Goal: Task Accomplishment & Management: Complete application form

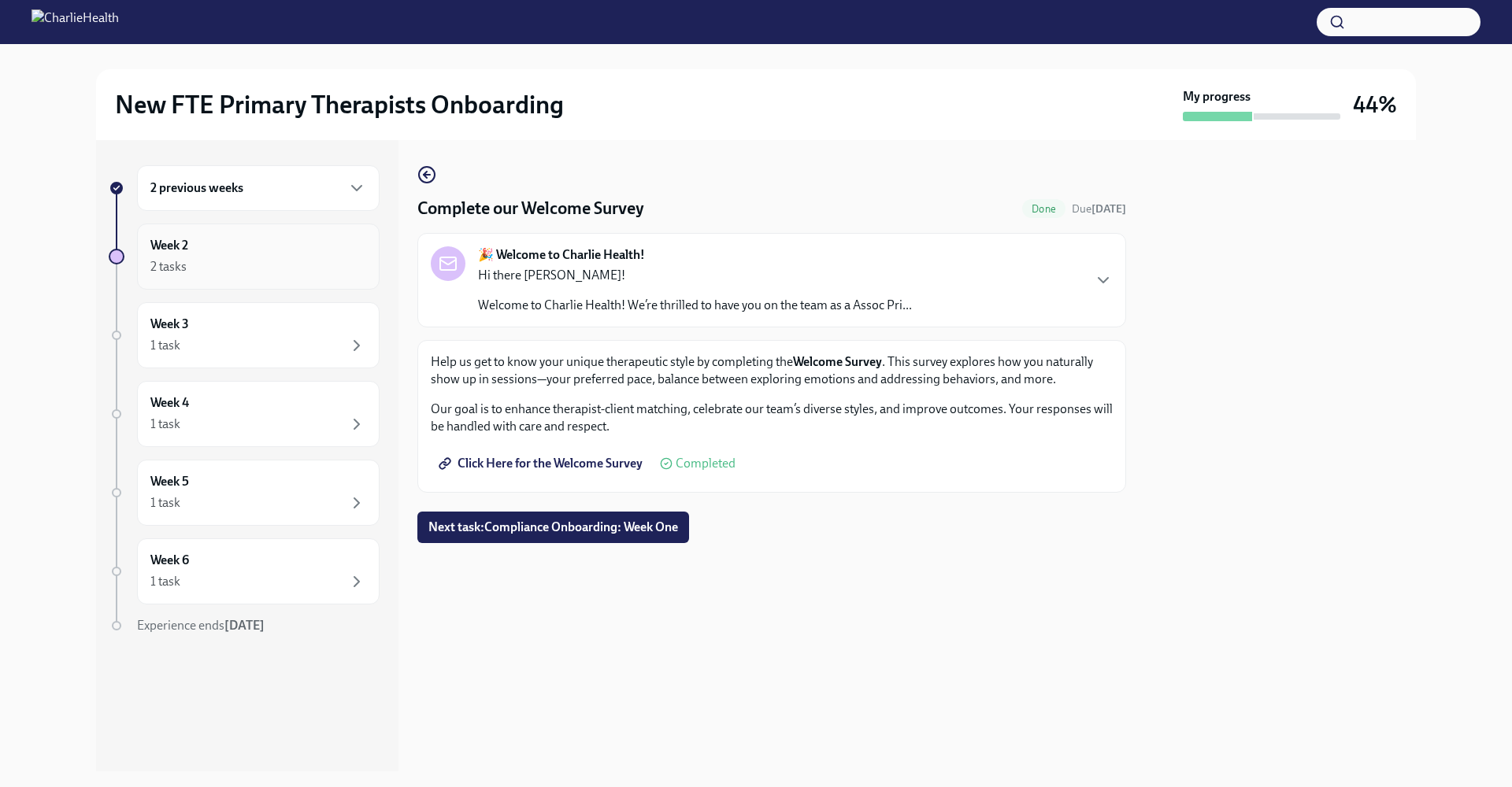
click at [290, 261] on div "2 tasks" at bounding box center [259, 267] width 216 height 19
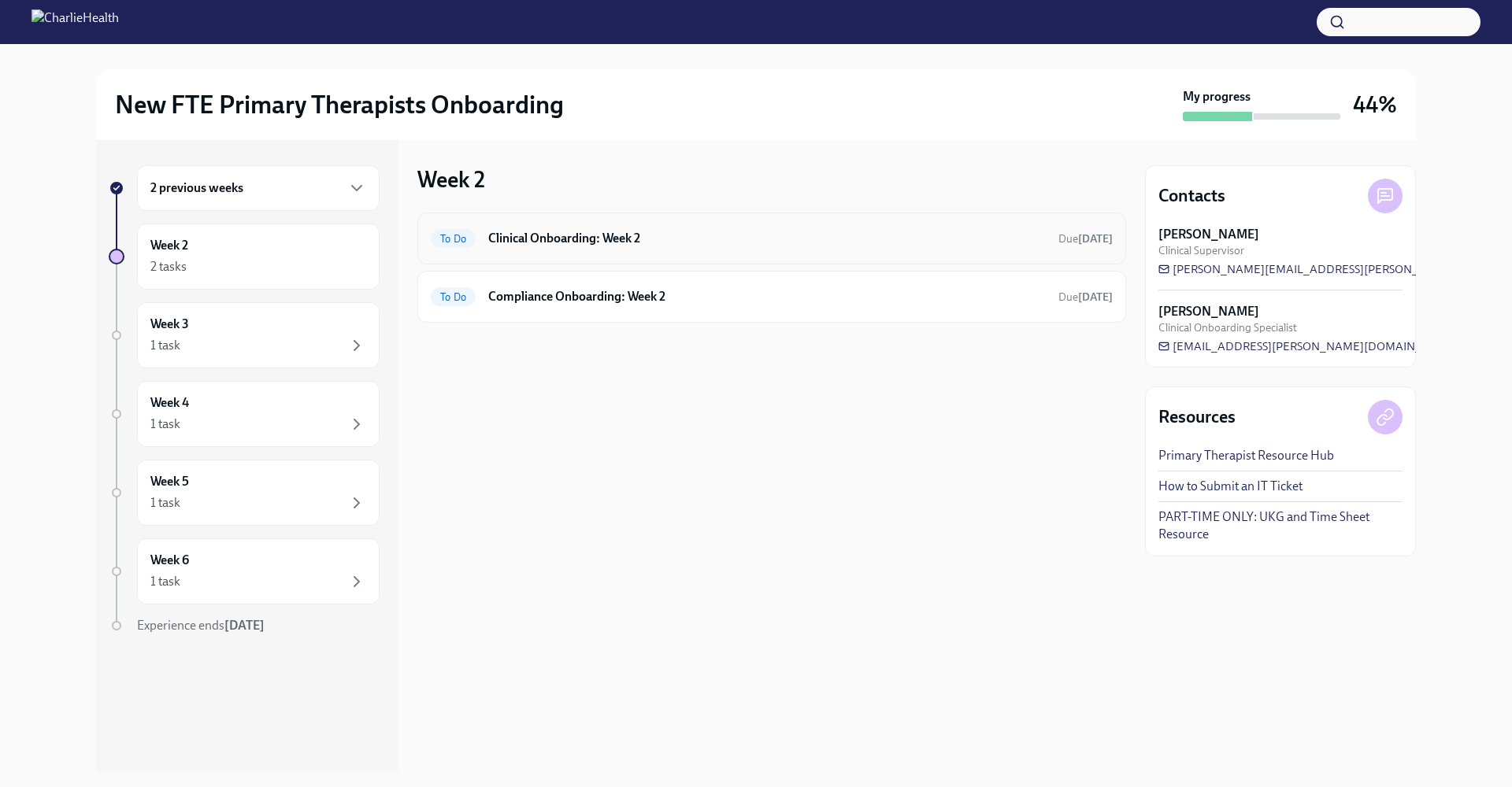
click at [547, 248] on div "To Do Clinical Onboarding: Week 2 Due [DATE]" at bounding box center [772, 238] width 682 height 25
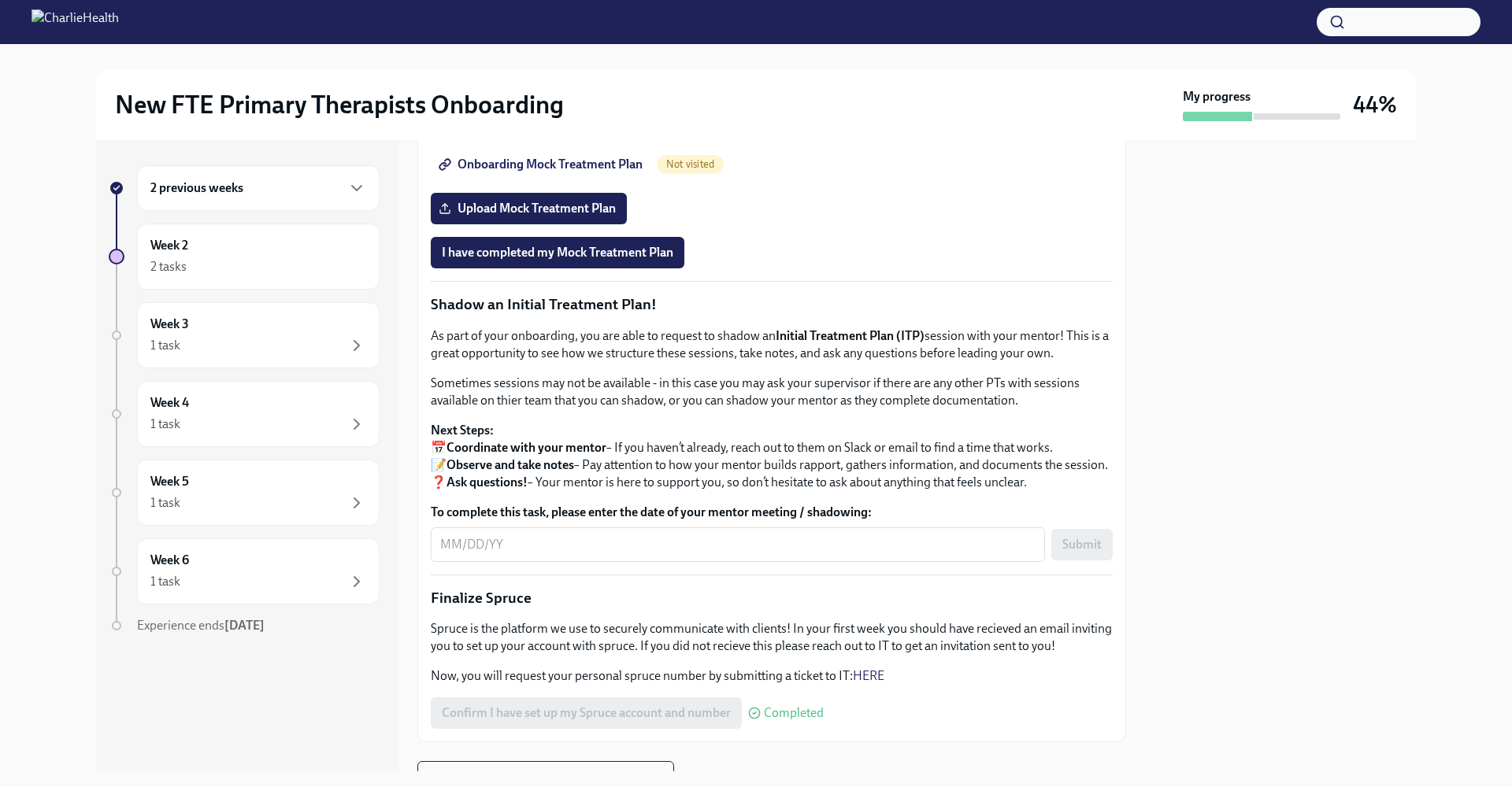
scroll to position [782, 0]
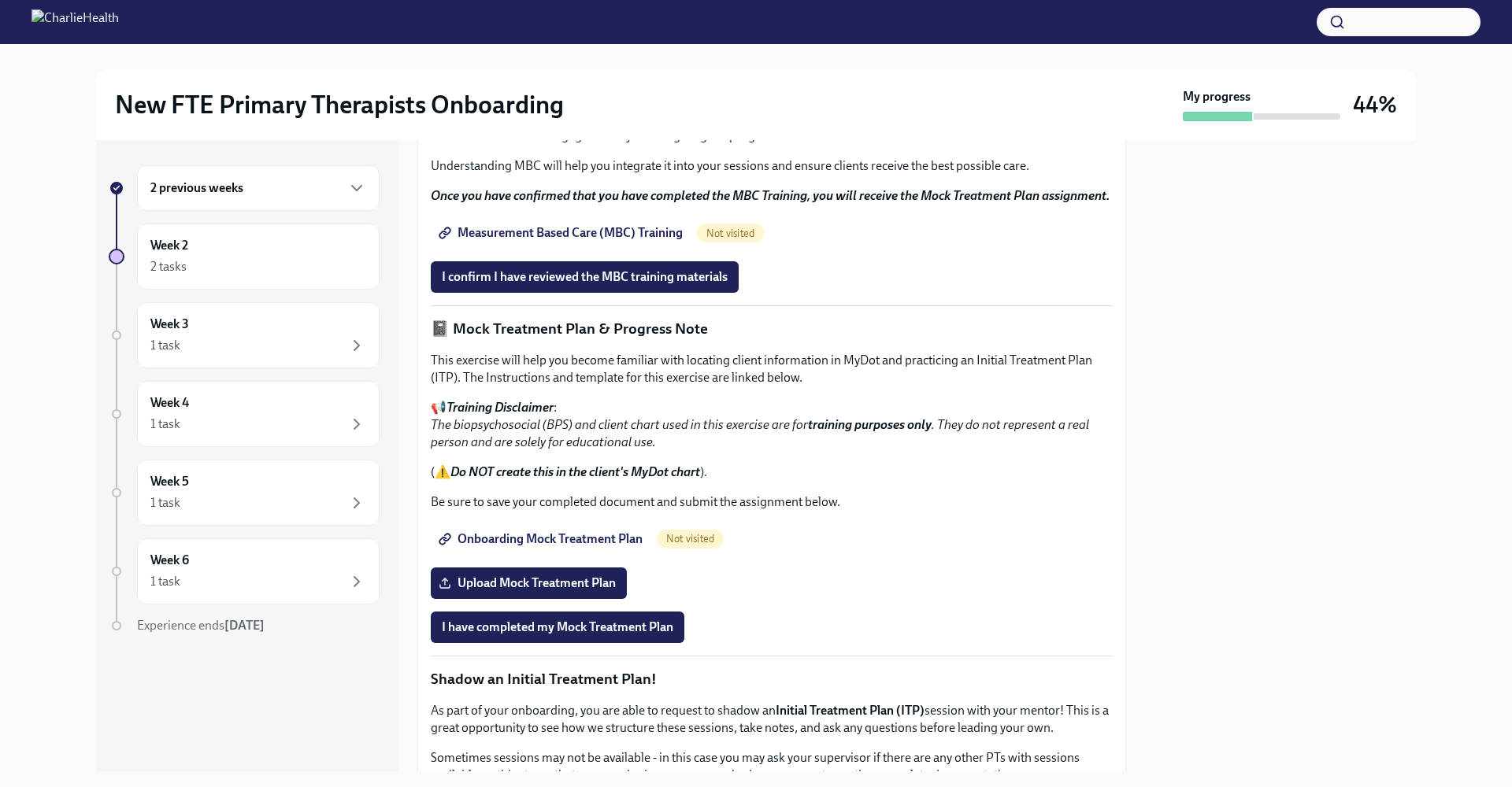
click at [337, 202] on div "2 previous weeks" at bounding box center [258, 188] width 242 height 45
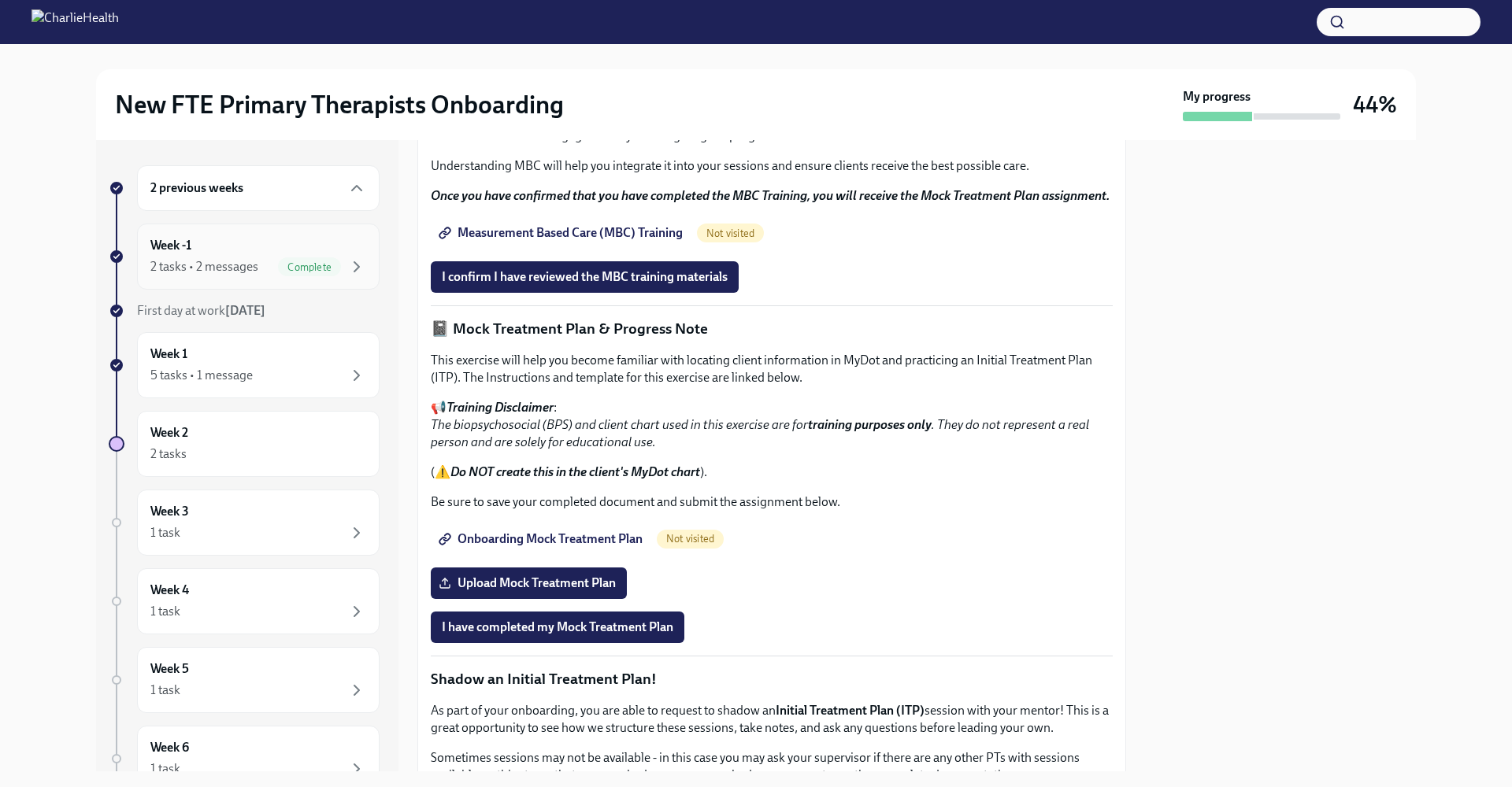
click at [299, 242] on div "Week -1 2 tasks • 2 messages Complete" at bounding box center [259, 256] width 216 height 39
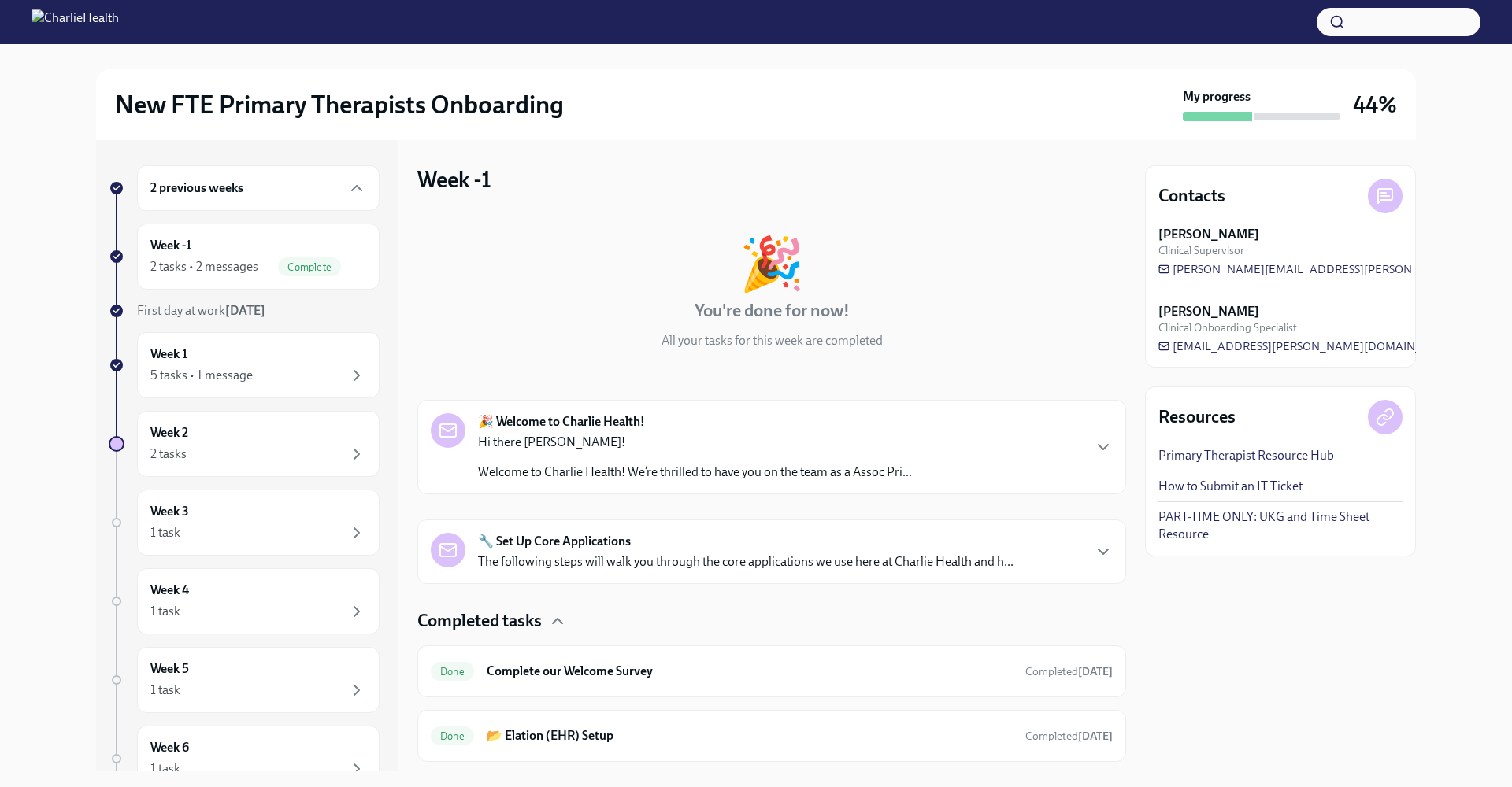
scroll to position [41, 0]
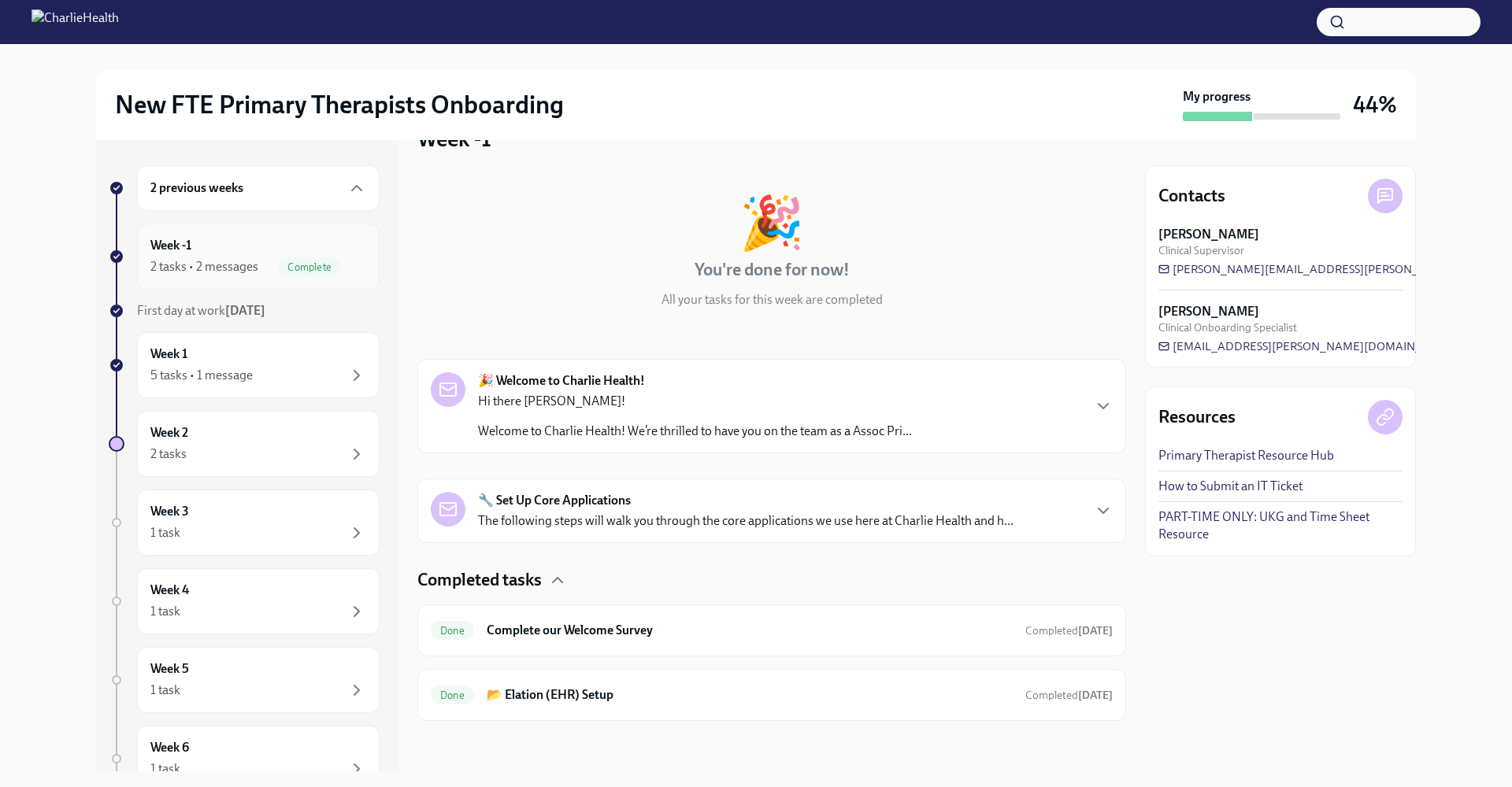
click at [284, 236] on div "Week -1 2 tasks • 2 messages Complete" at bounding box center [258, 257] width 242 height 66
click at [307, 198] on div "2 previous weeks" at bounding box center [258, 188] width 242 height 45
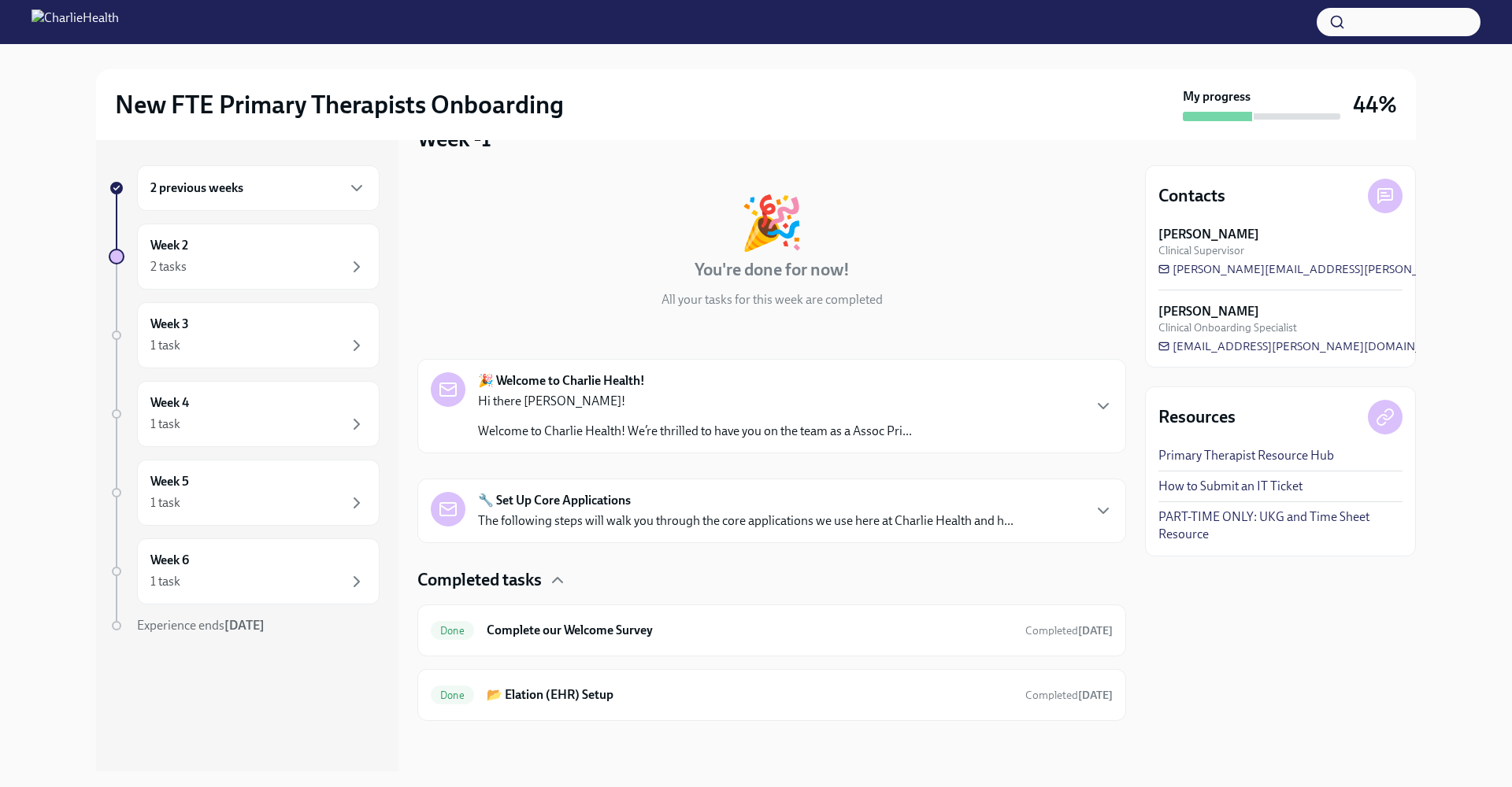
click at [323, 196] on div "2 previous weeks" at bounding box center [259, 188] width 216 height 19
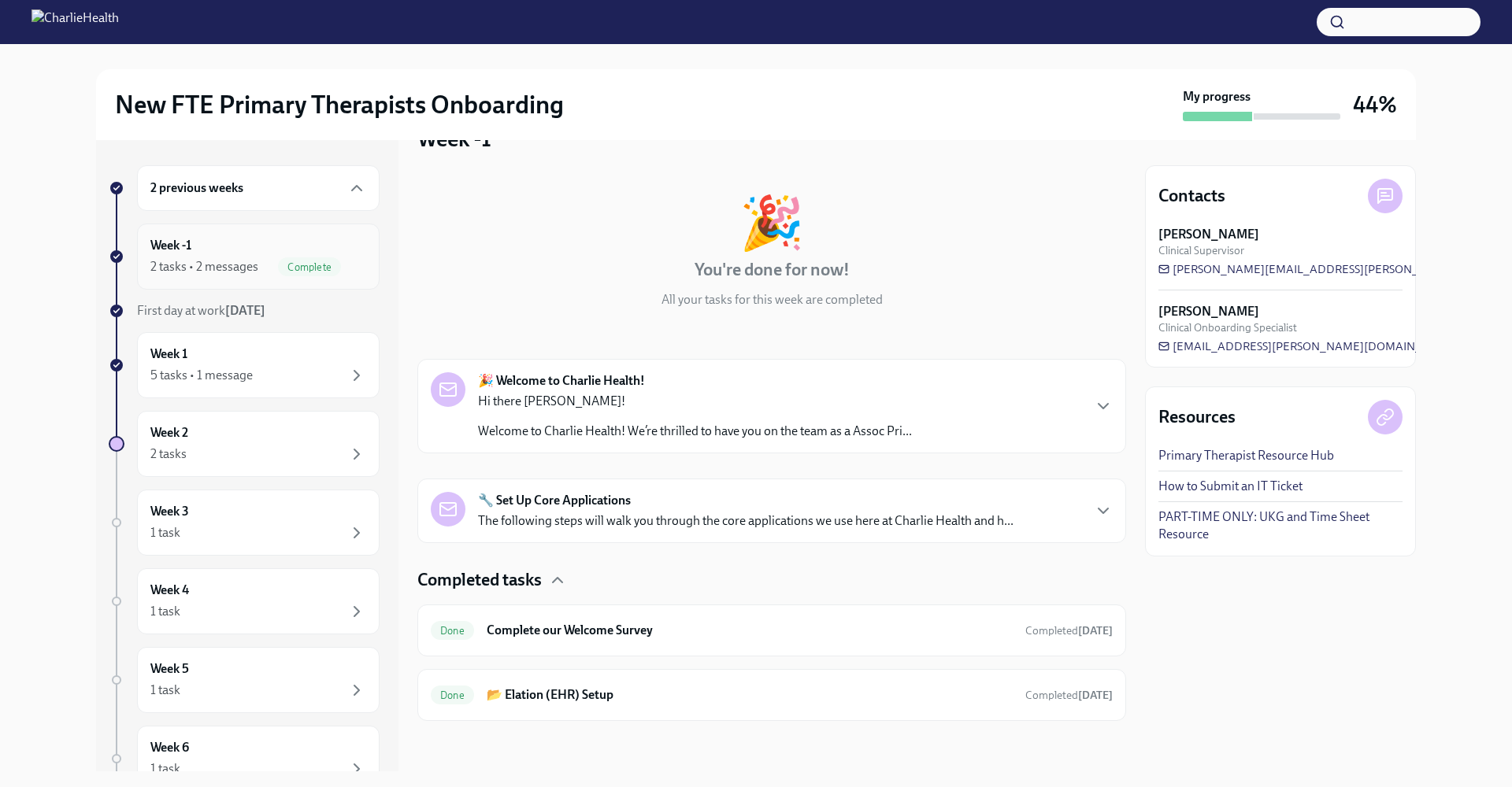
click at [175, 273] on div "2 tasks • 2 messages" at bounding box center [204, 267] width 108 height 17
click at [229, 245] on div "Week -1 2 tasks • 2 messages Complete" at bounding box center [259, 256] width 216 height 39
click at [335, 197] on div "2 previous weeks" at bounding box center [259, 188] width 216 height 19
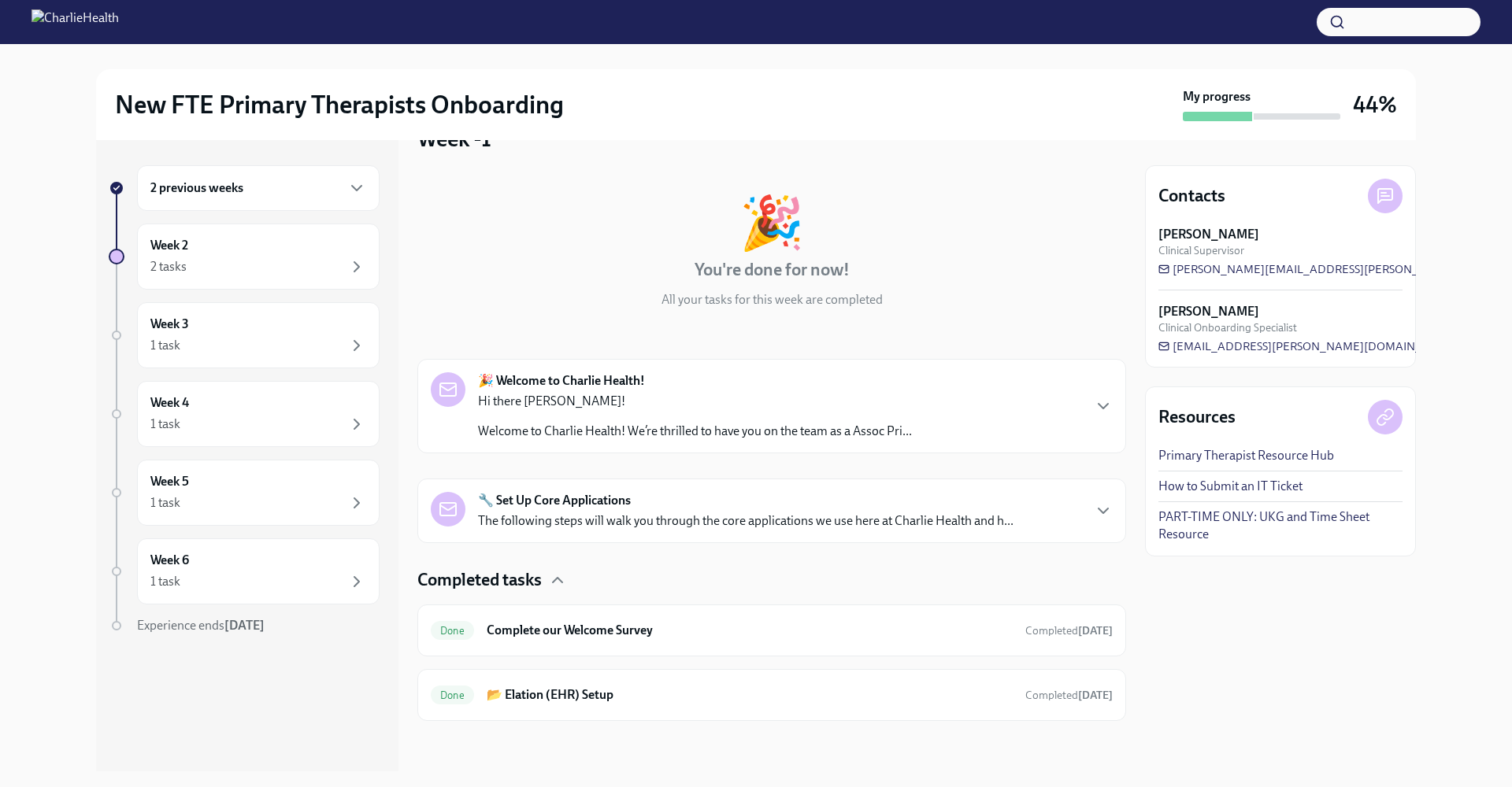
click at [333, 199] on div "2 previous weeks" at bounding box center [258, 188] width 242 height 45
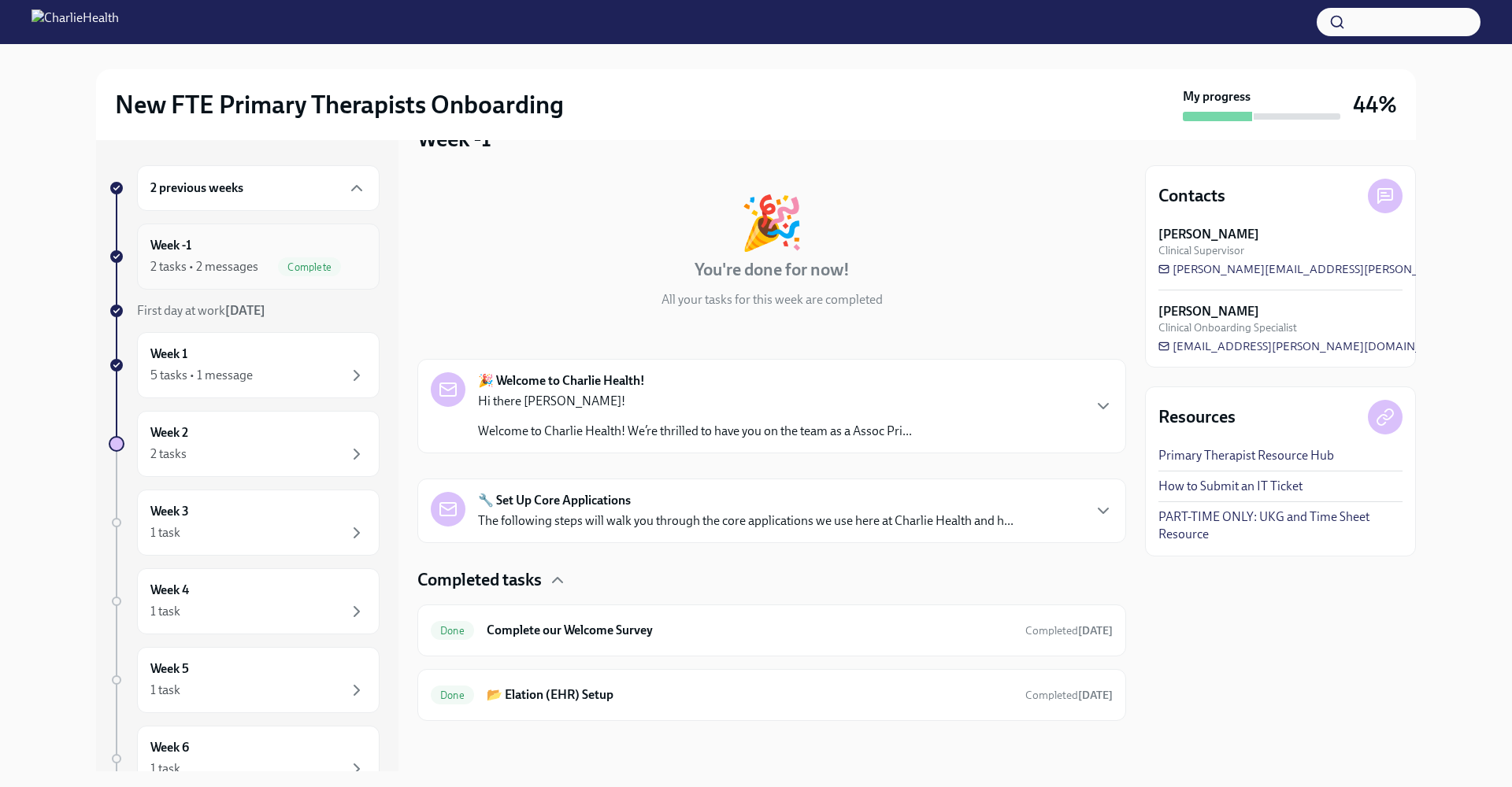
click at [285, 242] on div "Week -1 2 tasks • 2 messages Complete" at bounding box center [259, 256] width 216 height 39
click at [174, 272] on div "2 tasks • 2 messages" at bounding box center [204, 267] width 108 height 17
click at [182, 345] on h6 "Week 1" at bounding box center [169, 354] width 37 height 17
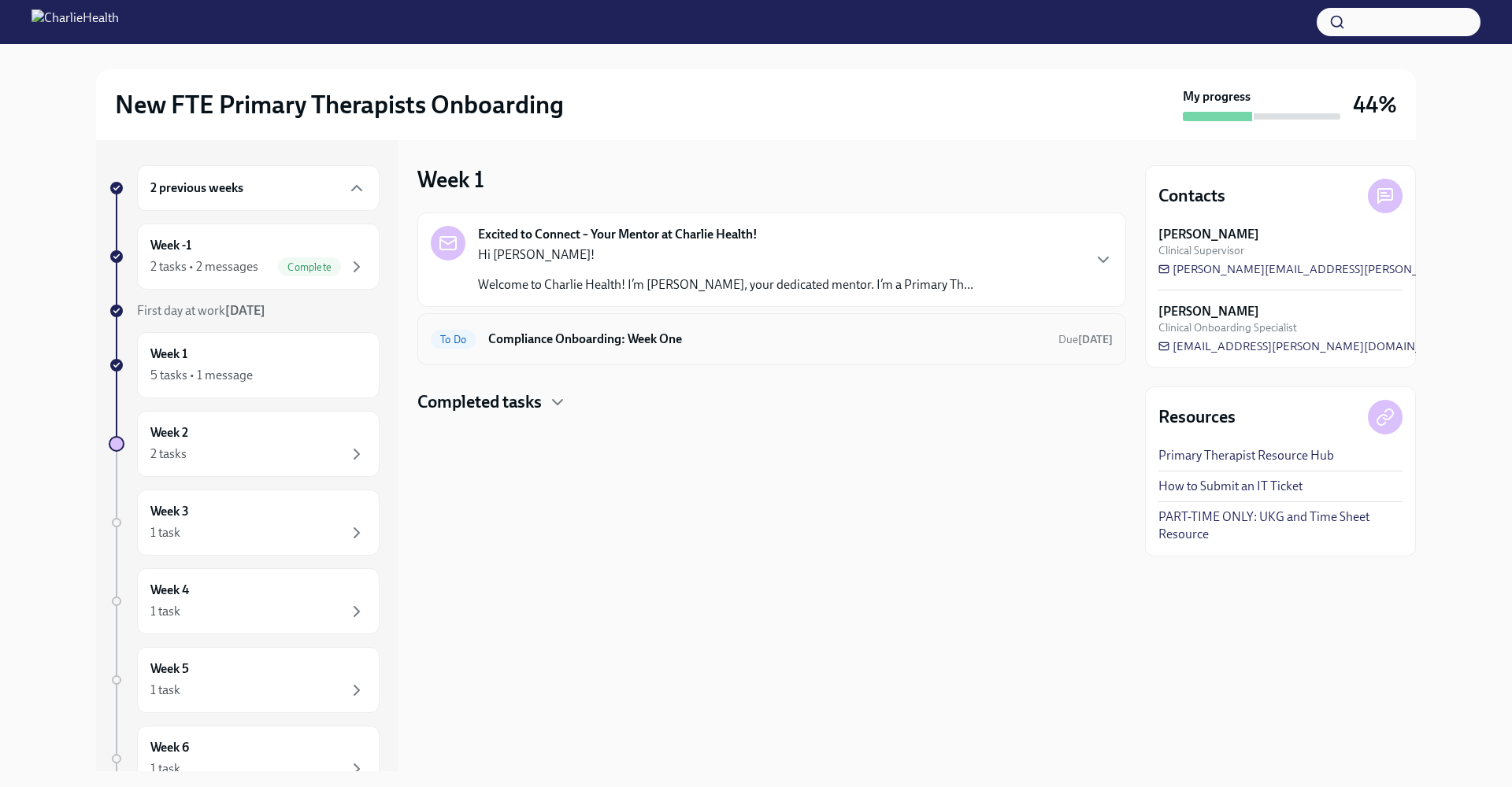
click at [504, 355] on div "To Do Compliance Onboarding: Week One Due [DATE]" at bounding box center [771, 339] width 708 height 52
click at [595, 334] on h6 "Compliance Onboarding: Week One" at bounding box center [766, 339] width 558 height 17
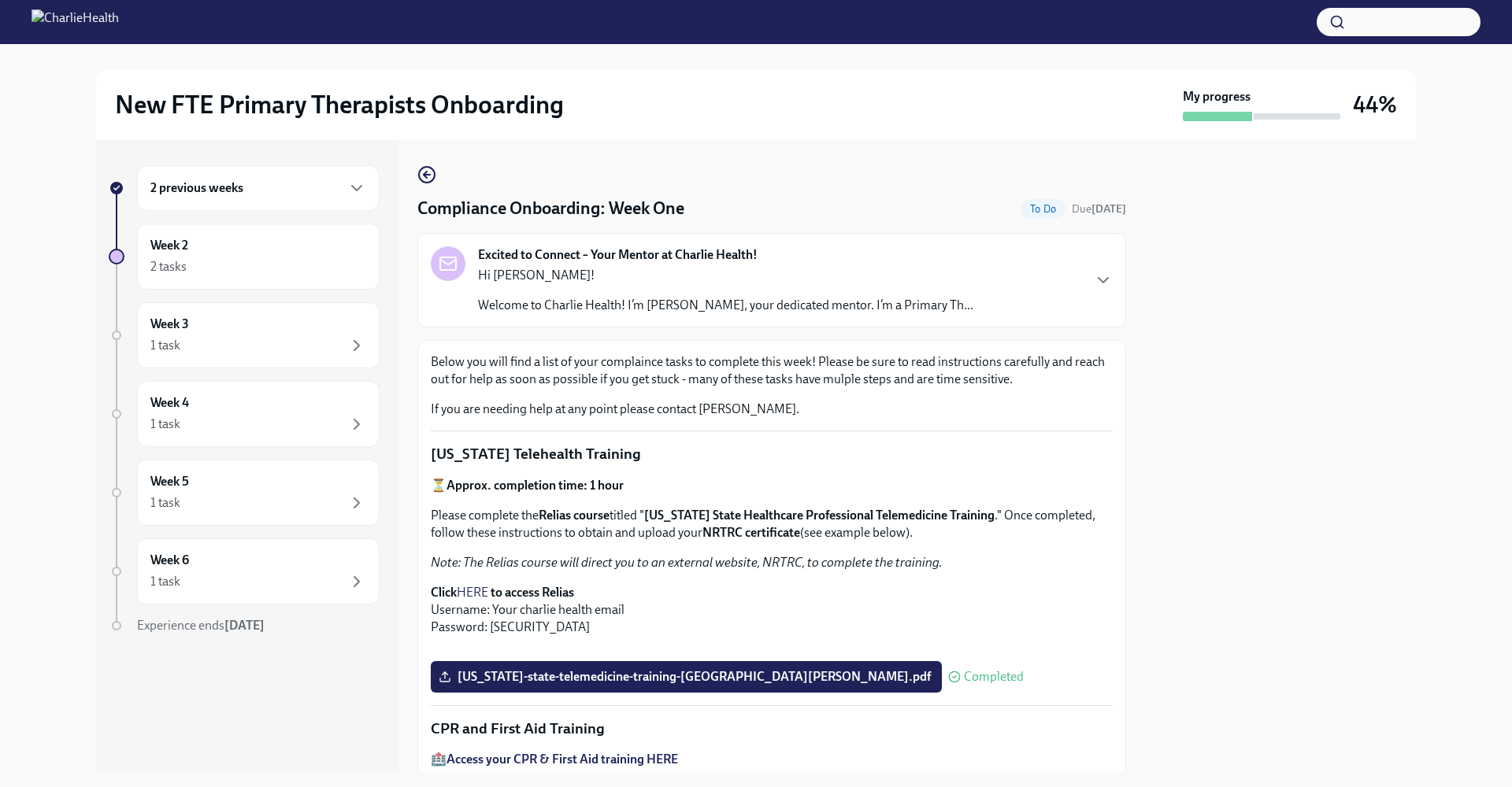
click at [278, 196] on div "2 previous weeks" at bounding box center [259, 188] width 216 height 19
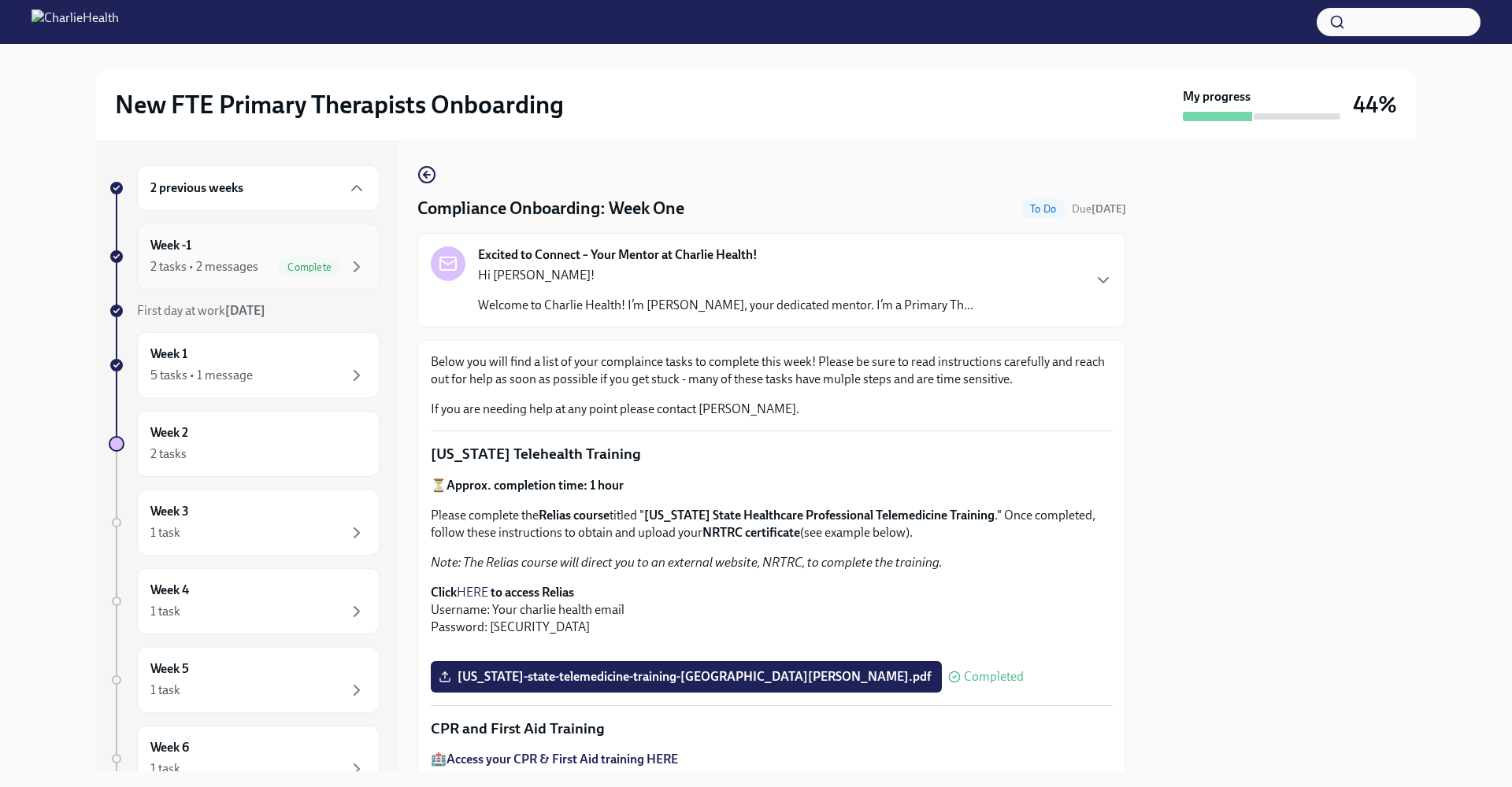
click at [269, 245] on div "Week -1 2 tasks • 2 messages Complete" at bounding box center [259, 256] width 216 height 39
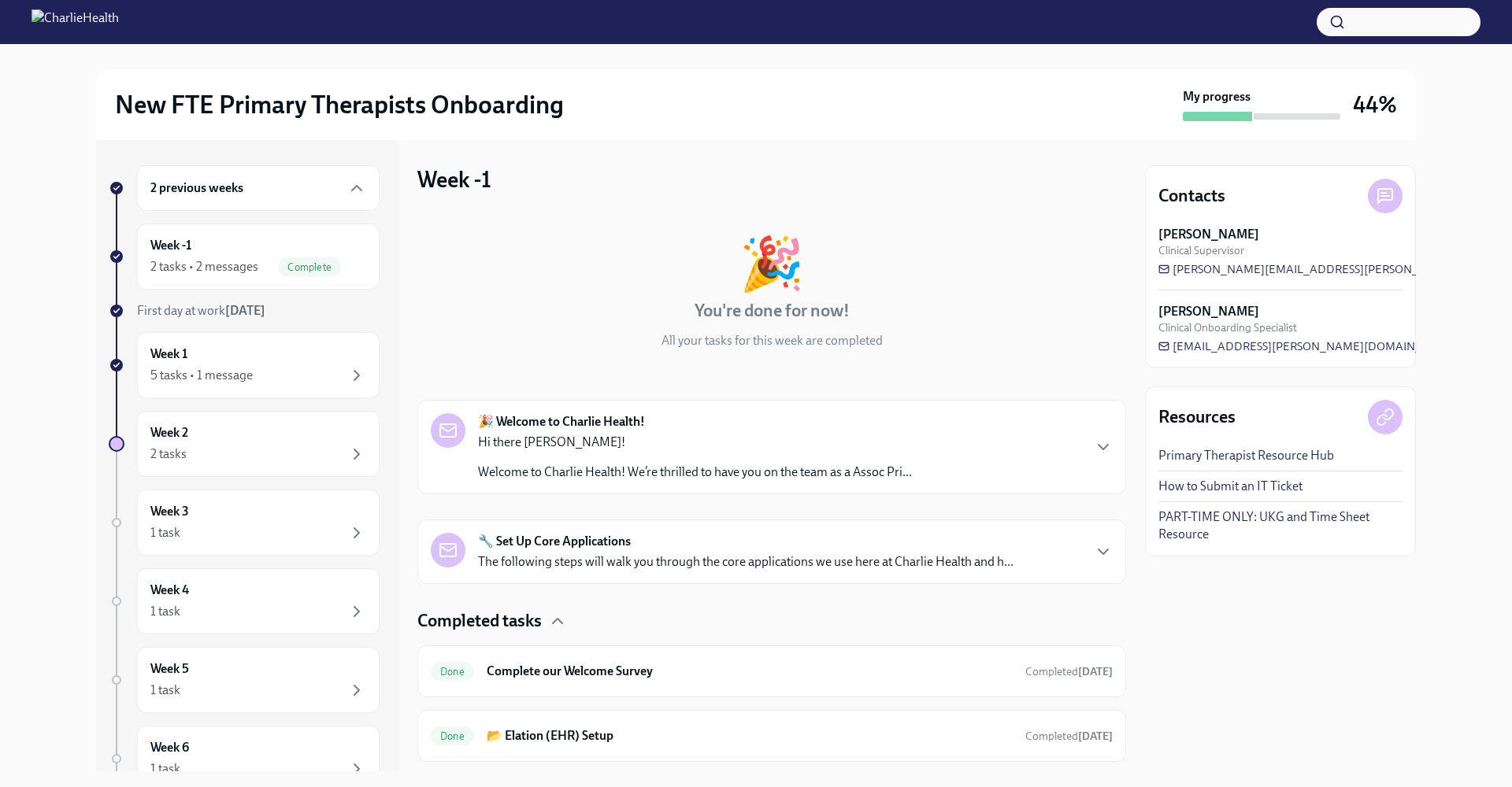
click at [499, 457] on div "Hi there [PERSON_NAME]! Welcome to Charlie Health! We’re thrilled to have you o…" at bounding box center [695, 457] width 434 height 47
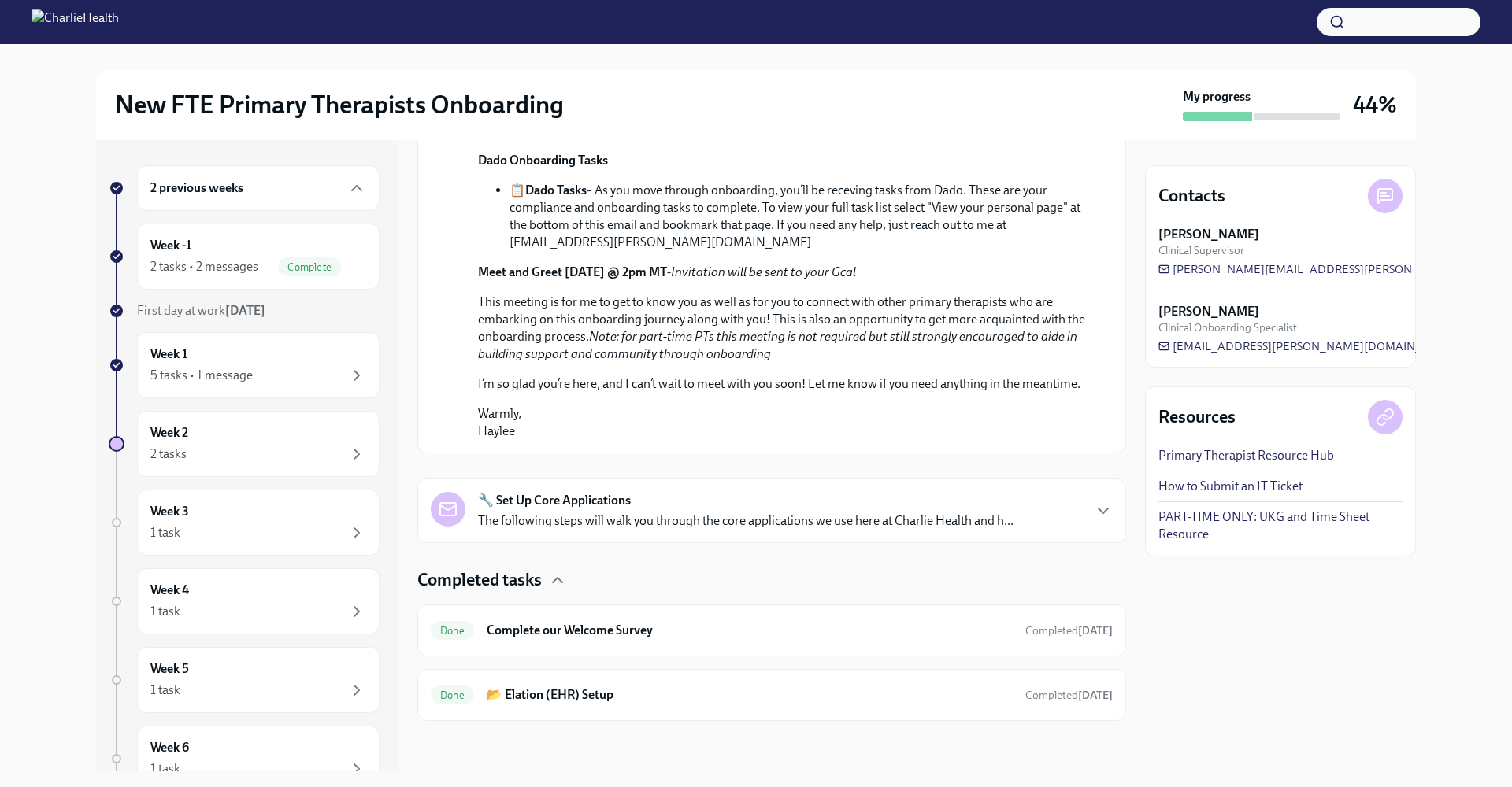
scroll to position [42, 0]
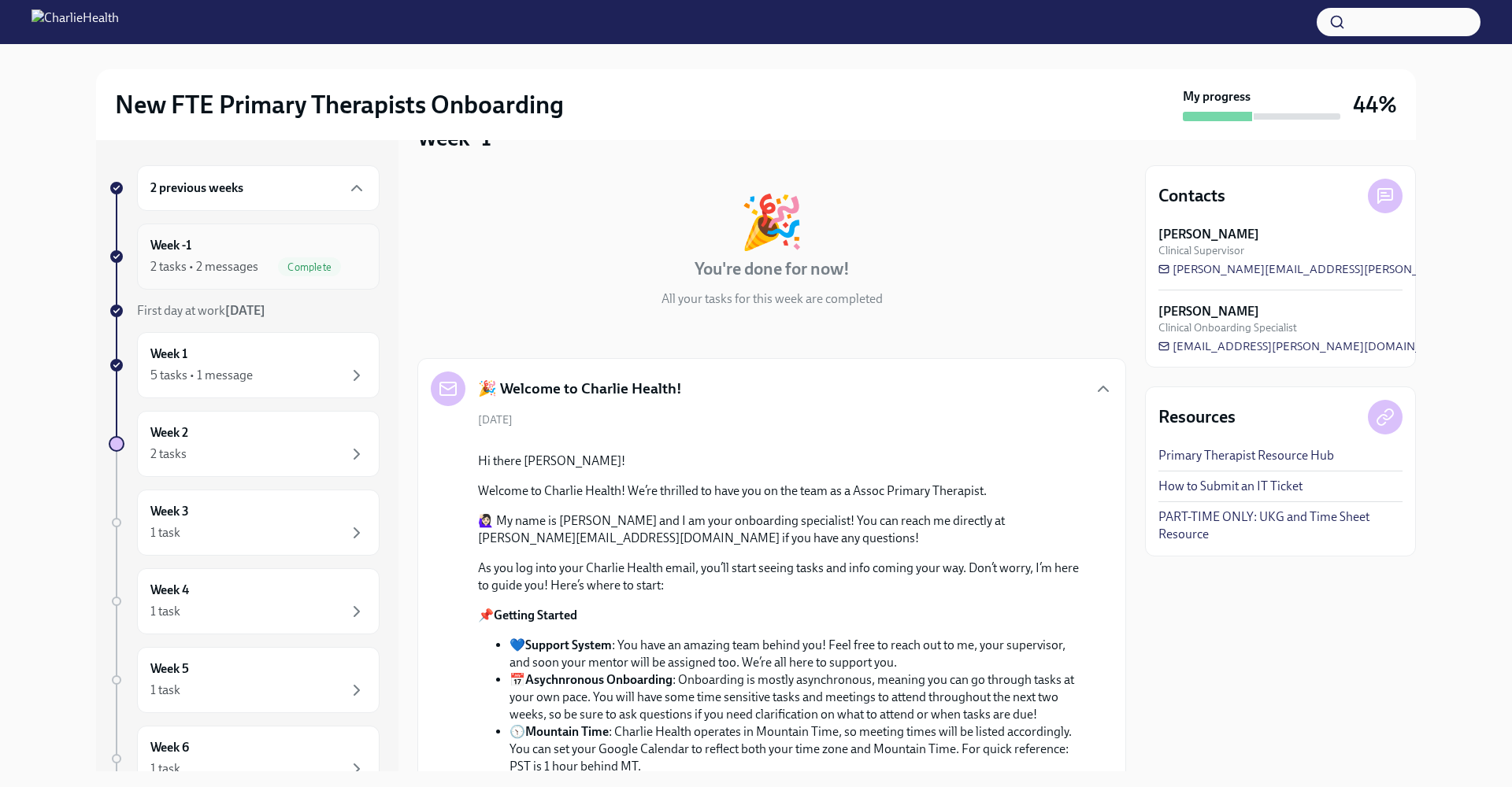
click at [311, 242] on div "Week -1 2 tasks • 2 messages Complete" at bounding box center [259, 256] width 216 height 39
click at [227, 258] on div "2 tasks • 2 messages" at bounding box center [204, 267] width 108 height 17
click at [192, 269] on div "2 tasks • 2 messages" at bounding box center [204, 267] width 108 height 17
click at [318, 191] on div "2 previous weeks" at bounding box center [259, 188] width 216 height 19
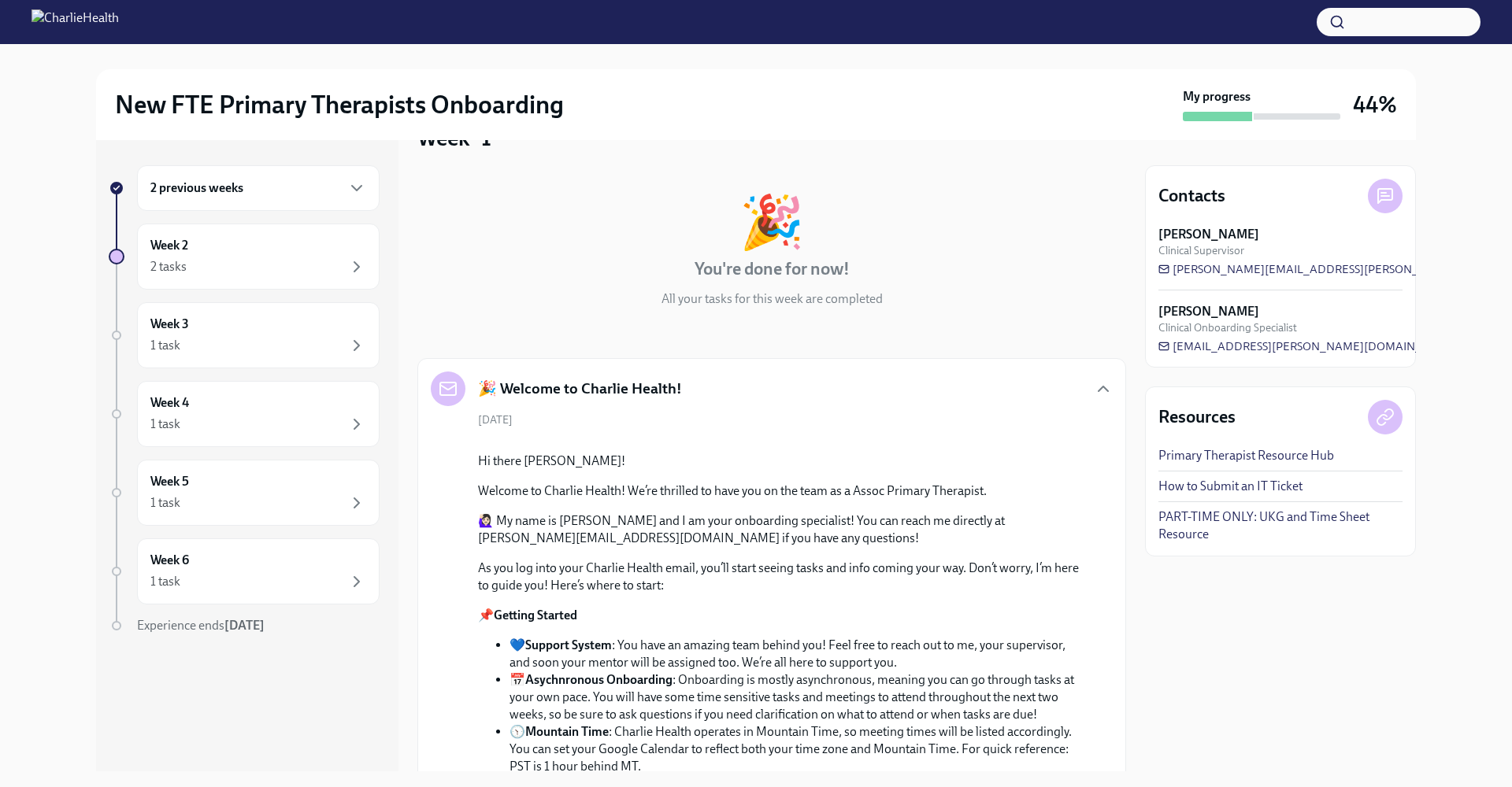
click at [311, 200] on div "2 previous weeks" at bounding box center [258, 188] width 242 height 45
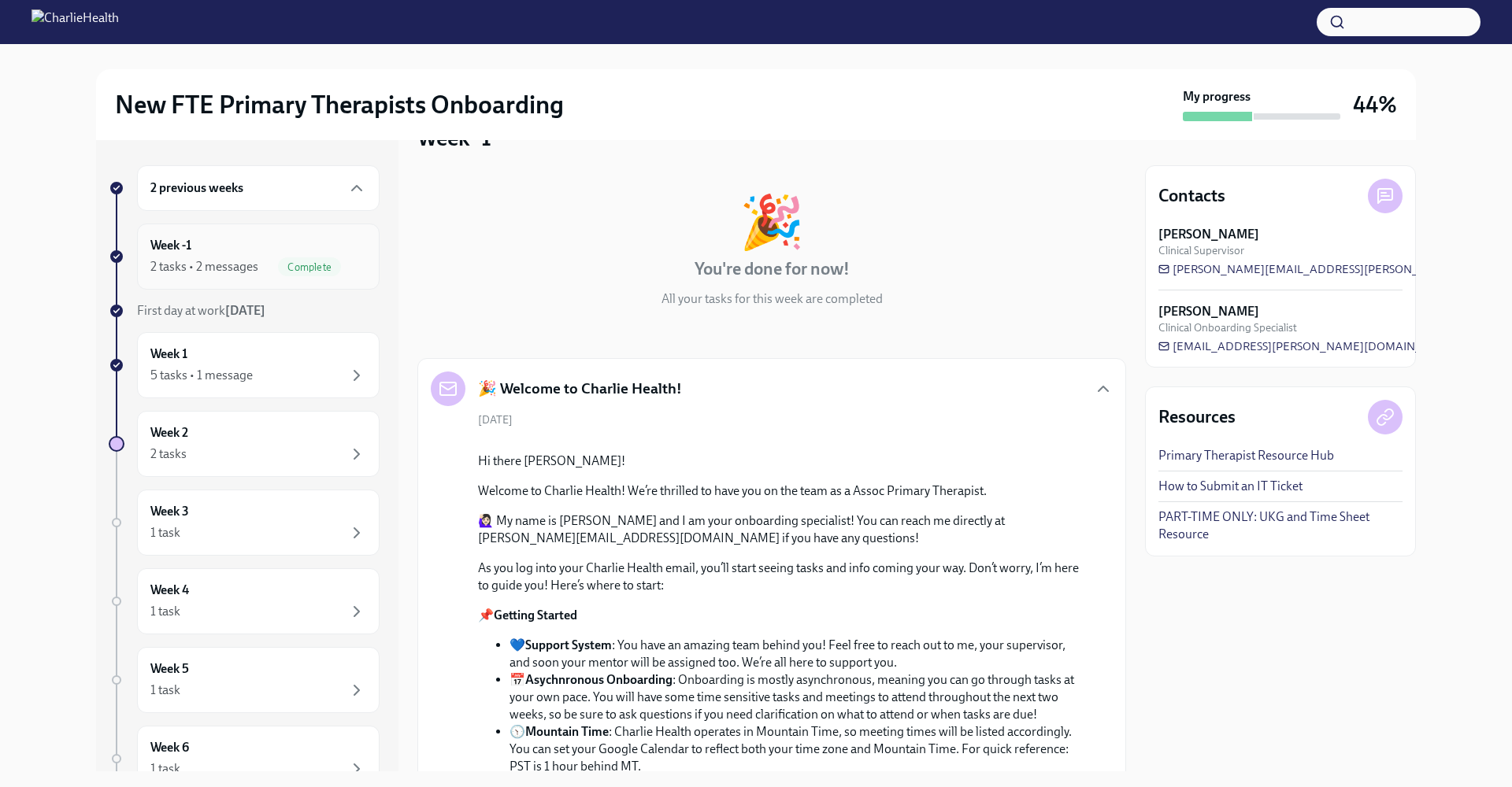
click at [237, 244] on div "Week -1 2 tasks • 2 messages Complete" at bounding box center [259, 256] width 216 height 39
click at [249, 355] on div "Week 1 5 tasks • 1 message" at bounding box center [259, 364] width 216 height 39
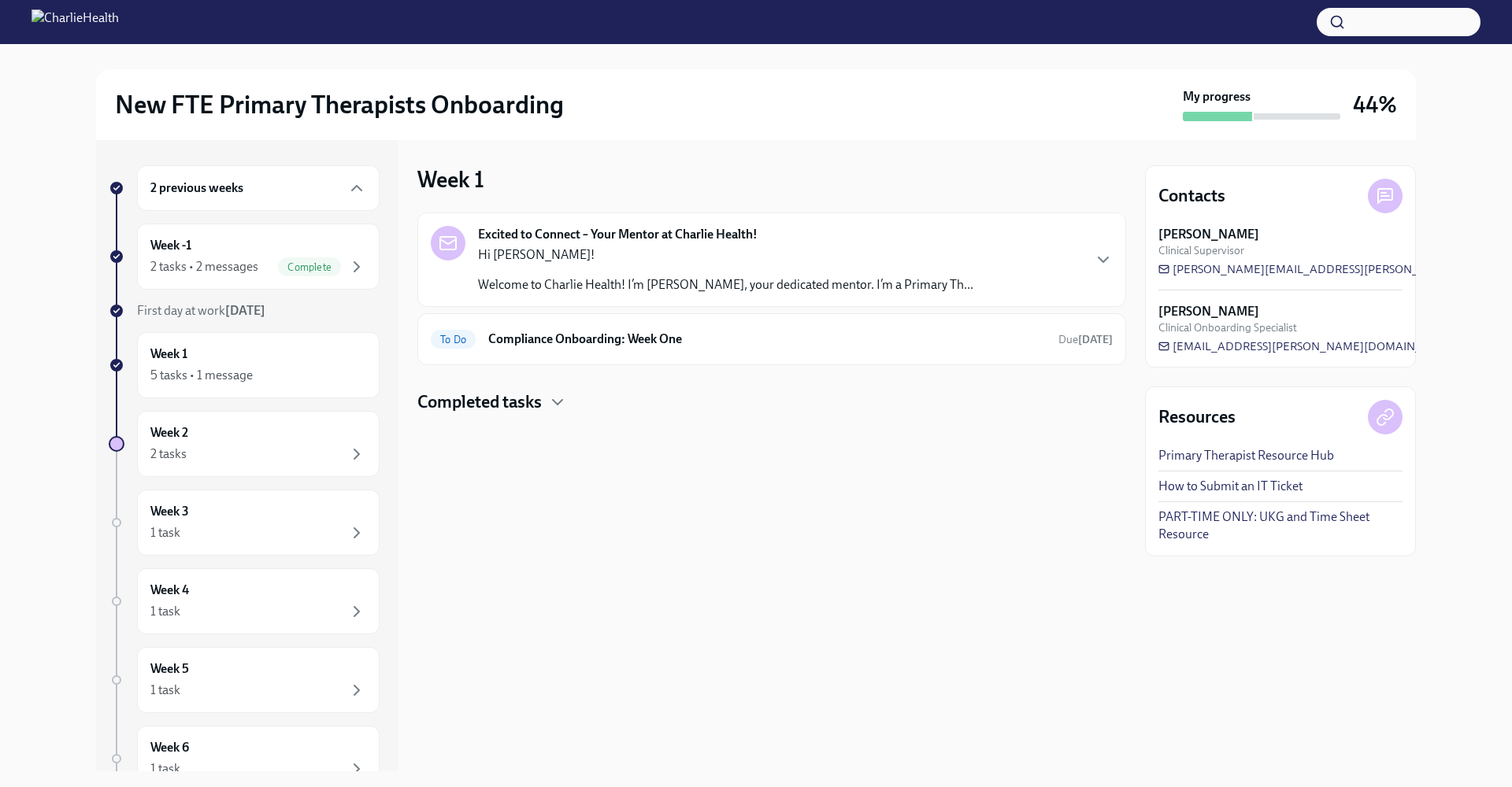
click at [478, 401] on h4 "Completed tasks" at bounding box center [479, 403] width 124 height 24
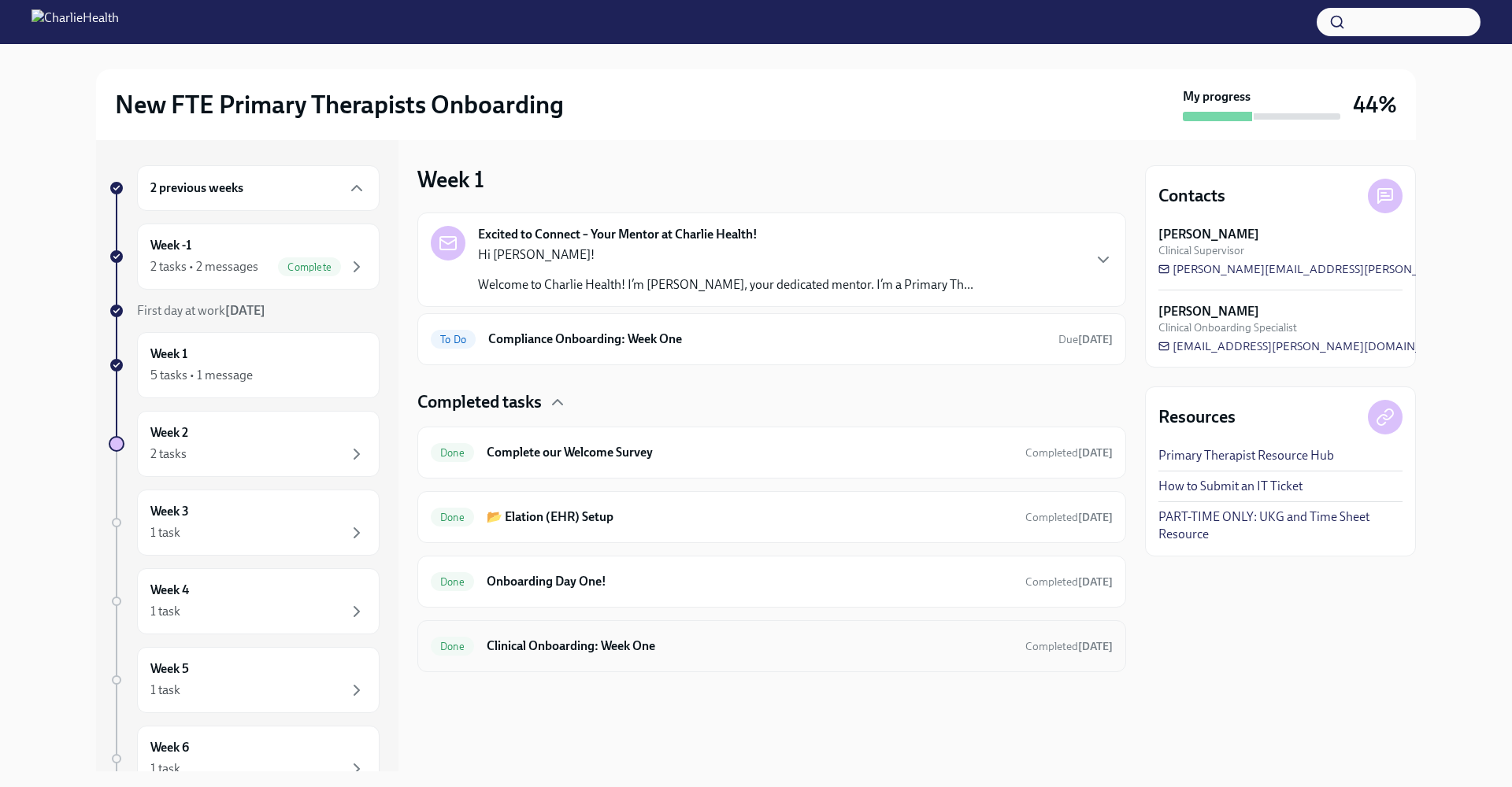
click at [519, 654] on h6 "Clinical Onboarding: Week One" at bounding box center [750, 646] width 526 height 17
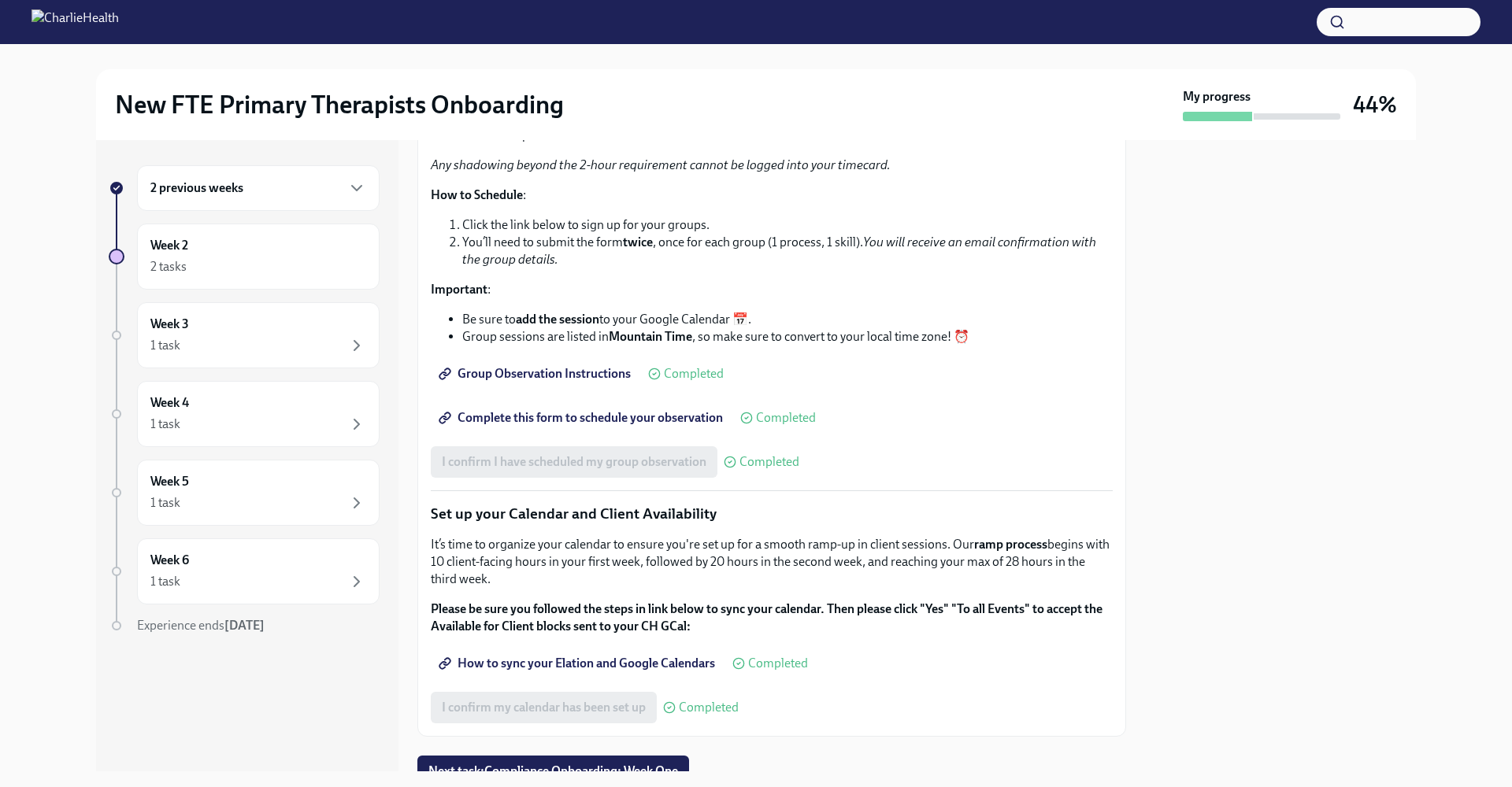
scroll to position [2127, 0]
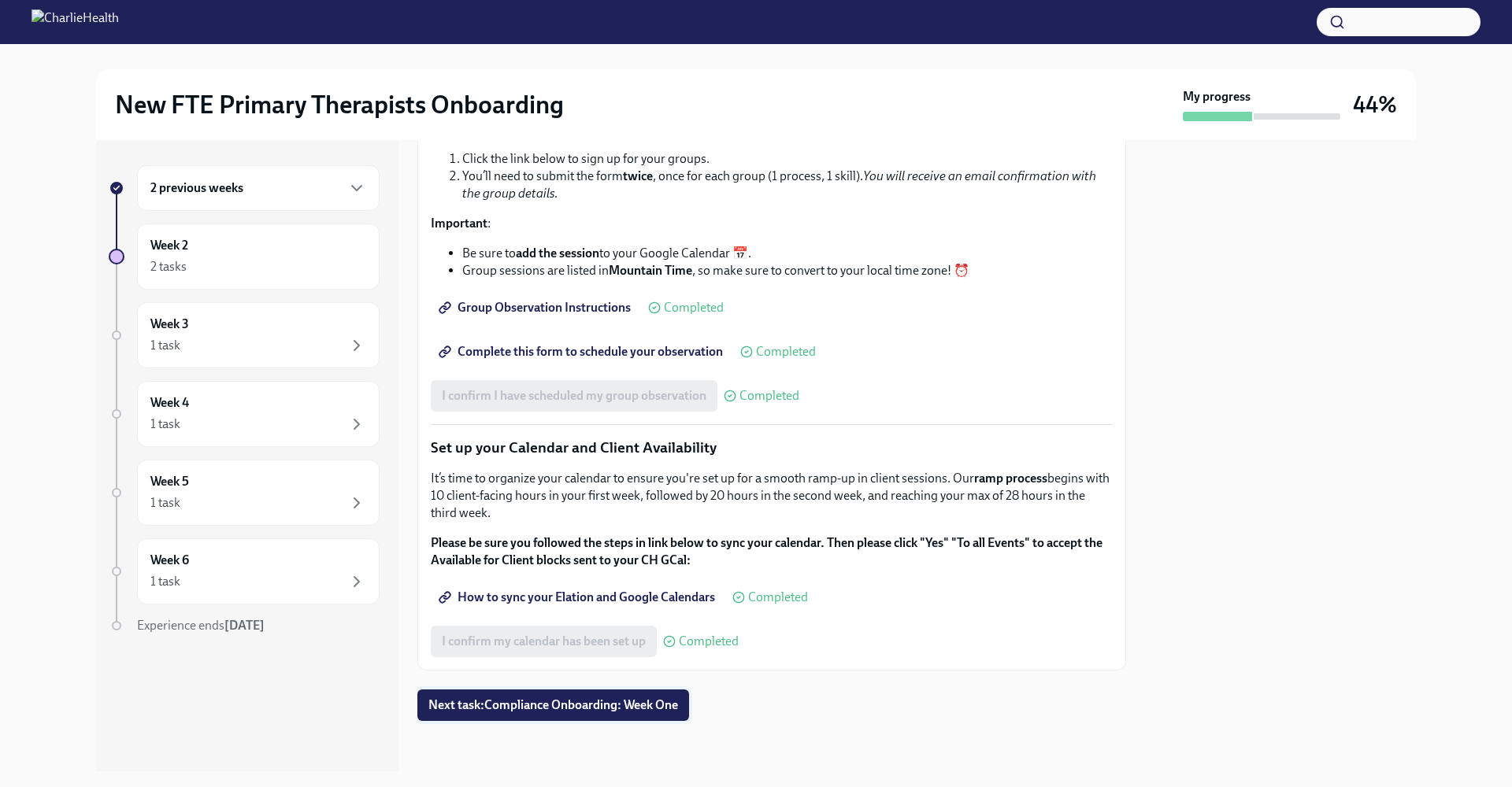
click at [505, 699] on span "Next task : Compliance Onboarding: Week One" at bounding box center [552, 704] width 249 height 15
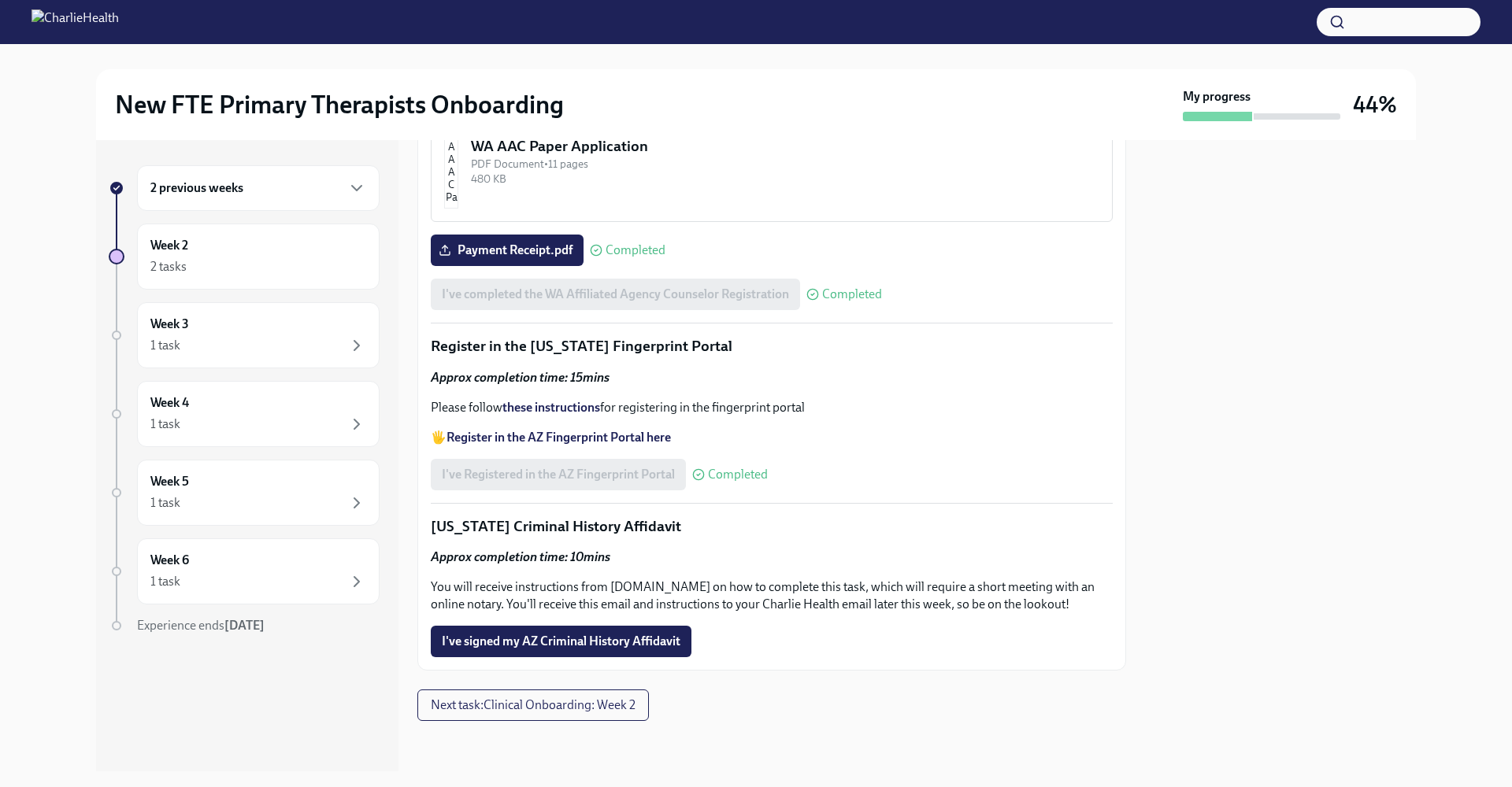
scroll to position [1985, 0]
click at [507, 641] on span "I've signed my AZ Criminal History Affidavit" at bounding box center [561, 641] width 239 height 15
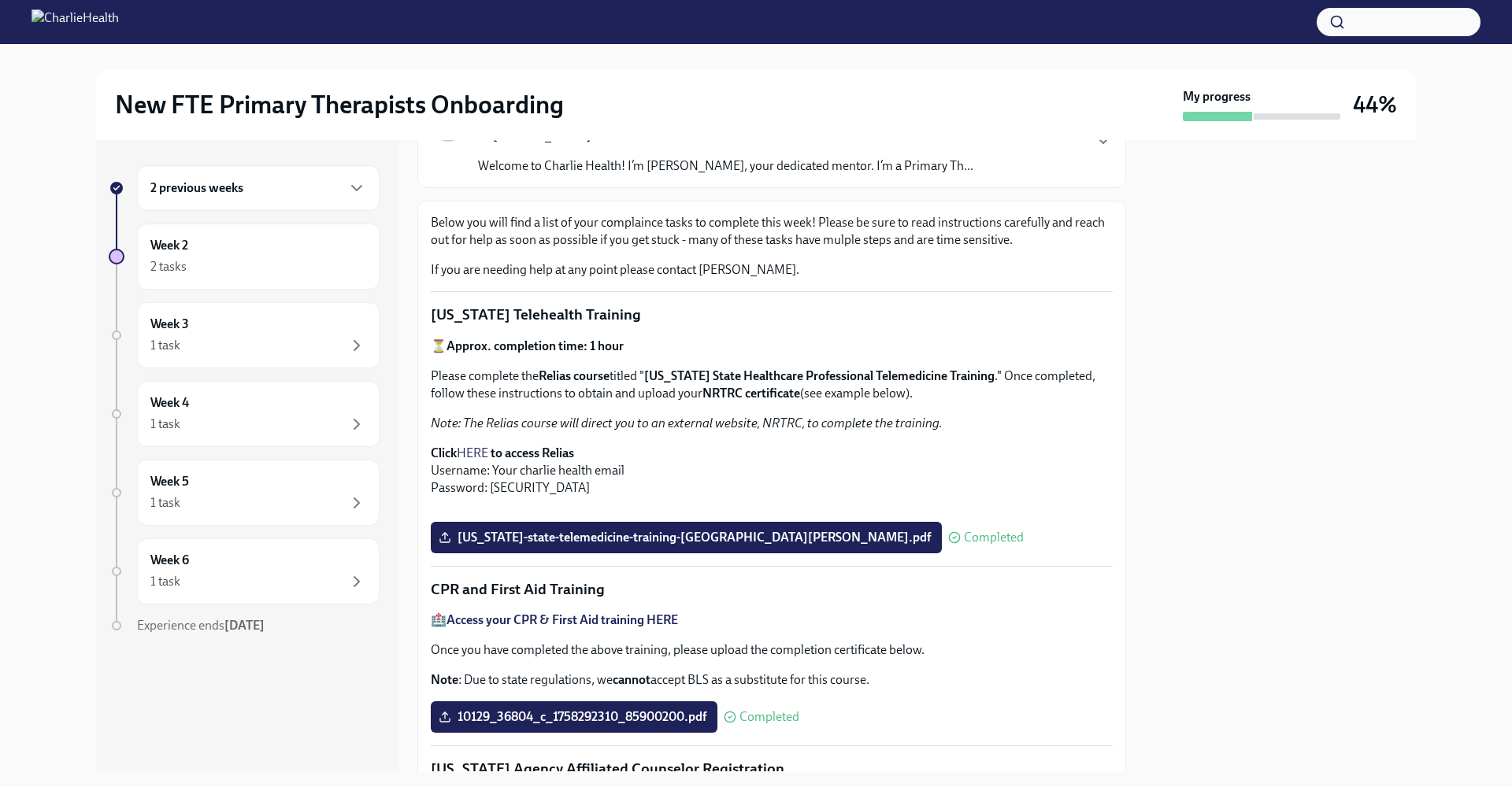
scroll to position [0, 0]
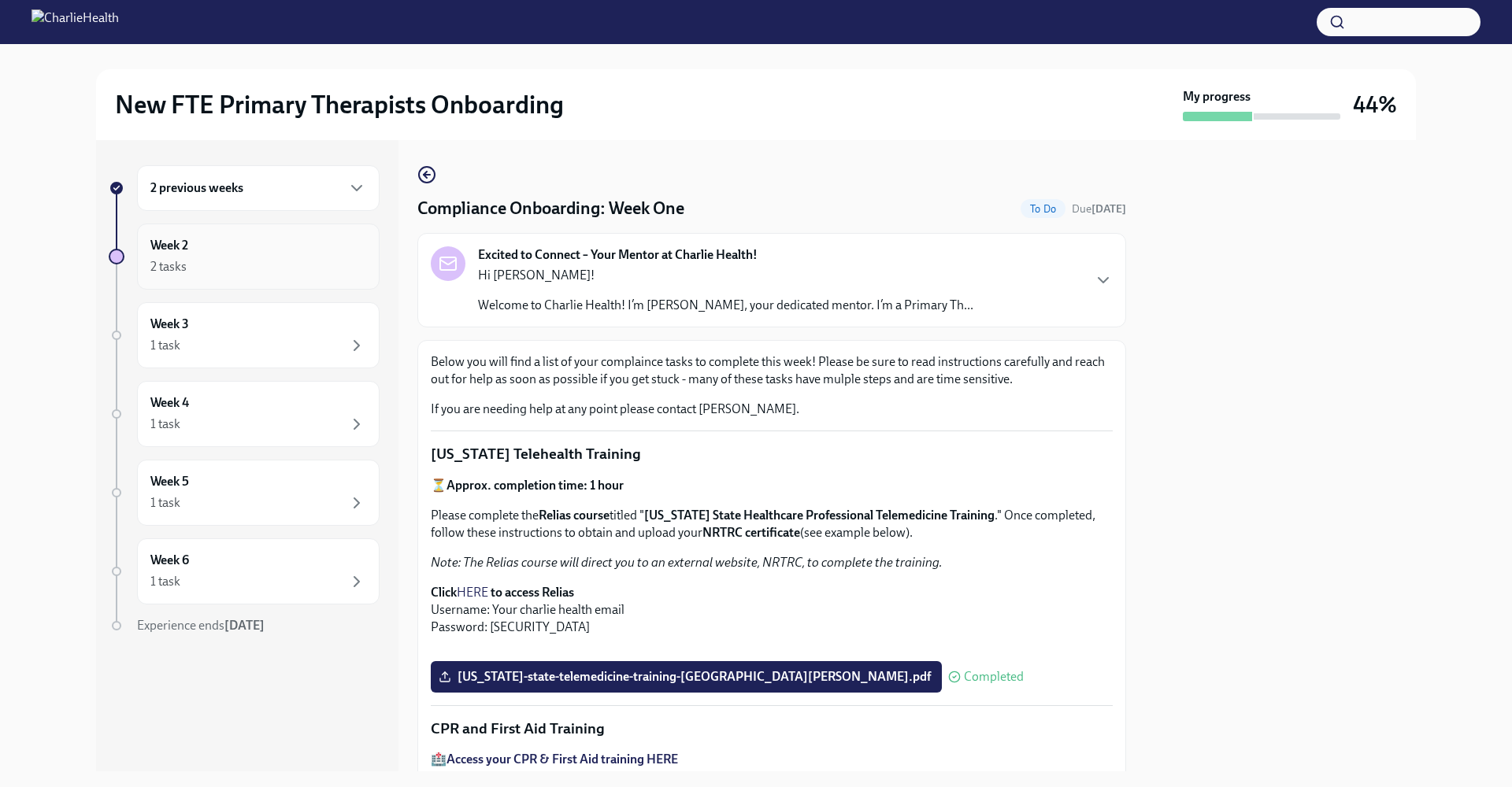
click at [243, 268] on div "2 tasks" at bounding box center [259, 267] width 216 height 19
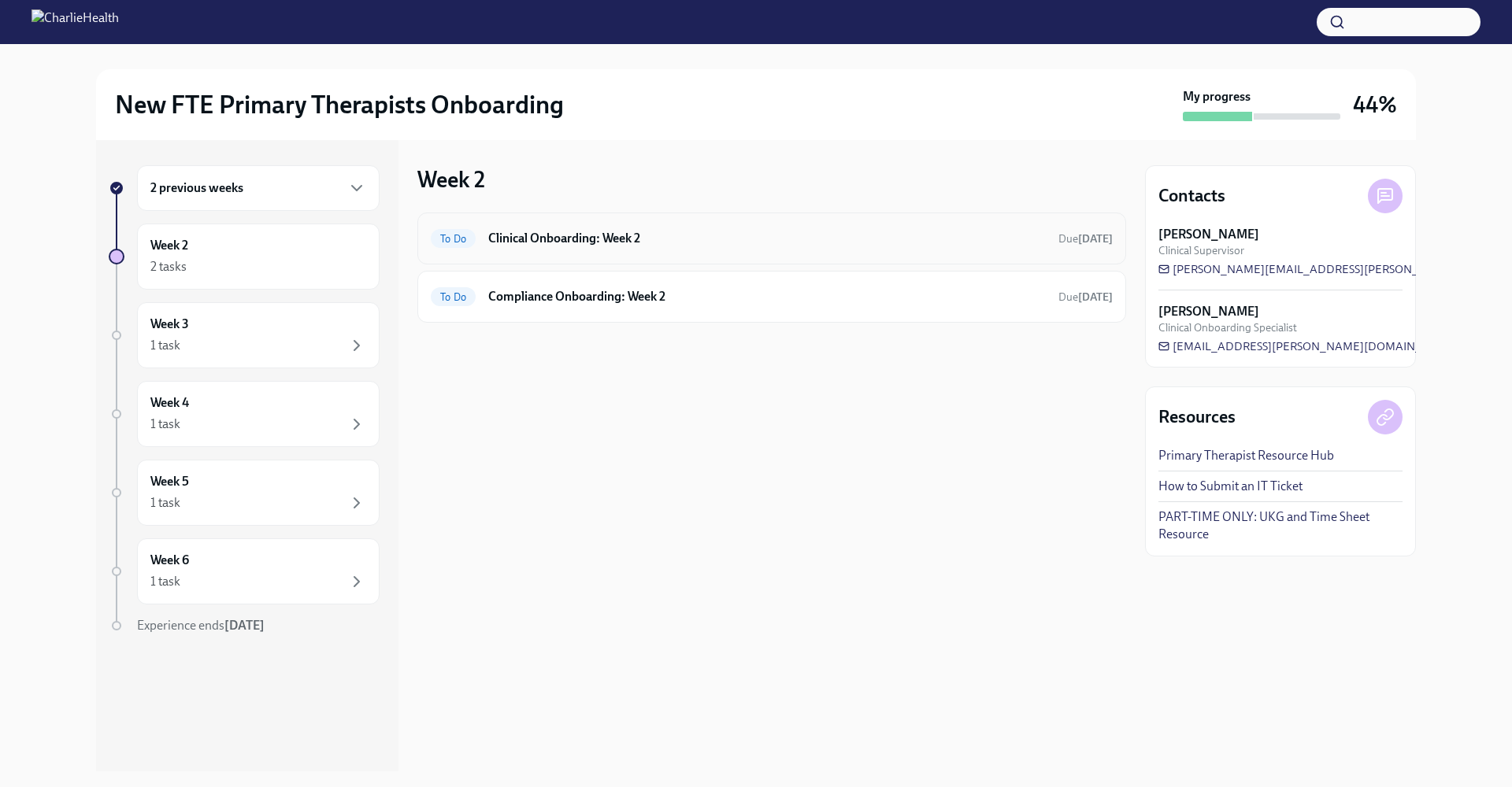
click at [527, 243] on h6 "Clinical Onboarding: Week 2" at bounding box center [766, 238] width 558 height 17
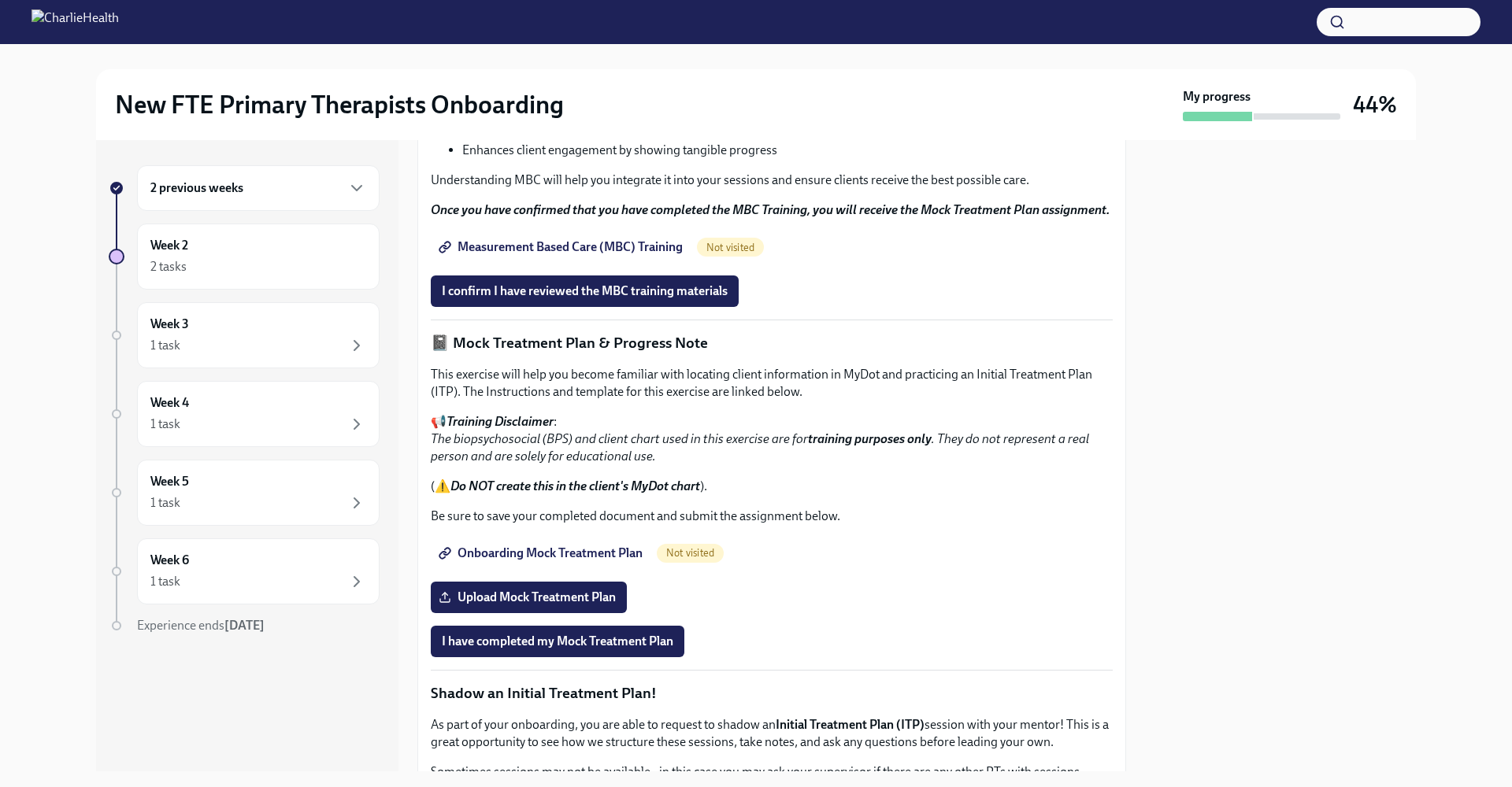
scroll to position [662, 0]
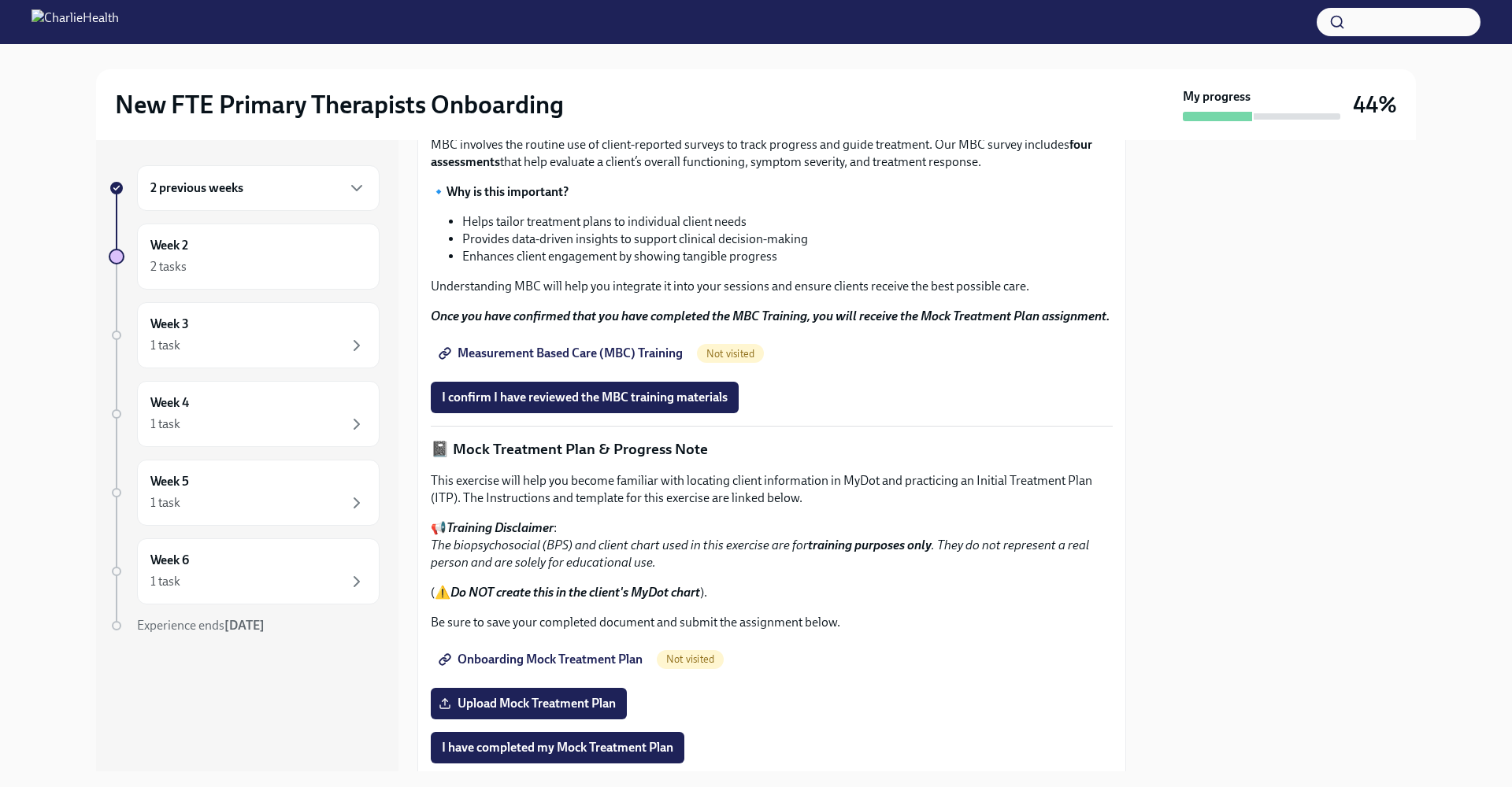
click at [1028, 0] on div at bounding box center [756, 22] width 1512 height 44
